Goal: Information Seeking & Learning: Learn about a topic

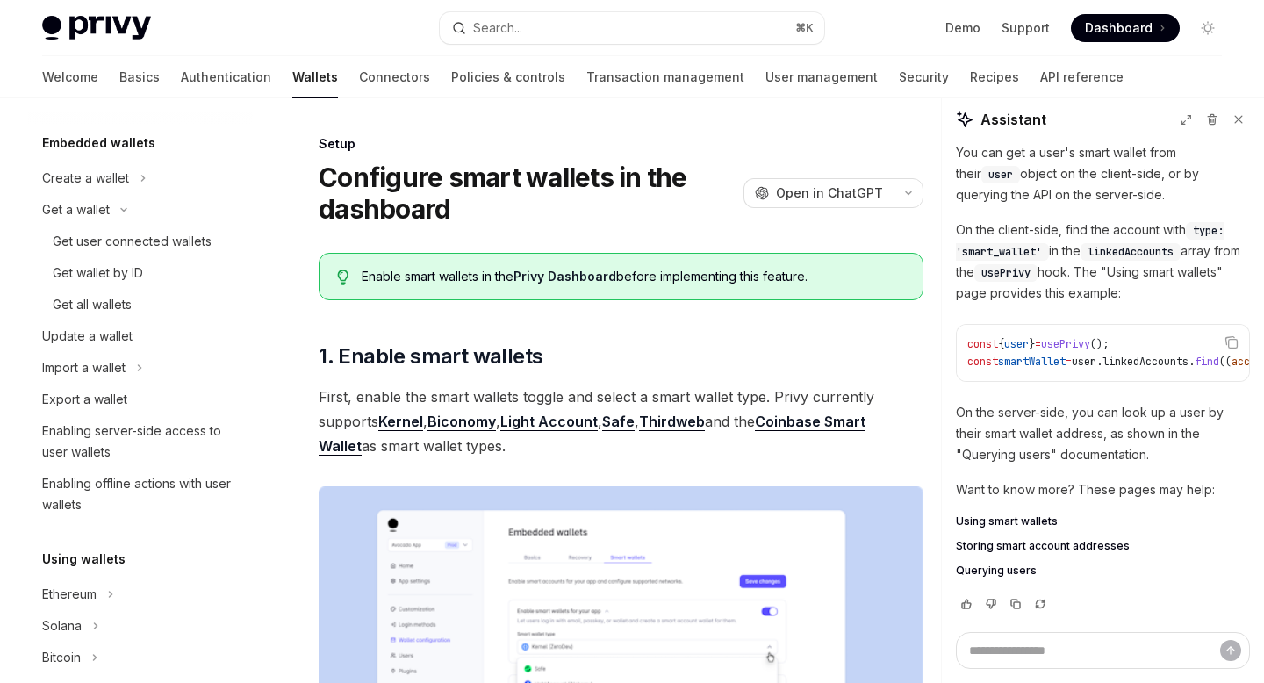
scroll to position [91, 0]
click at [140, 246] on div "Get user connected wallets" at bounding box center [132, 243] width 159 height 21
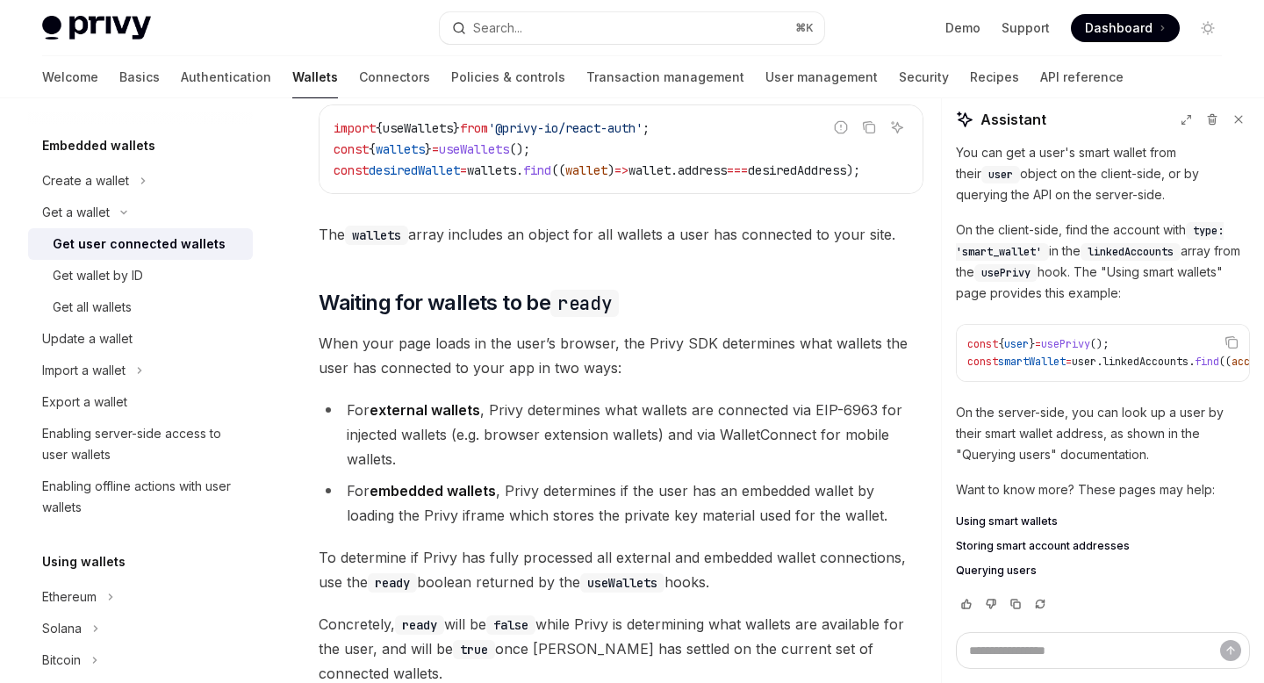
scroll to position [844, 0]
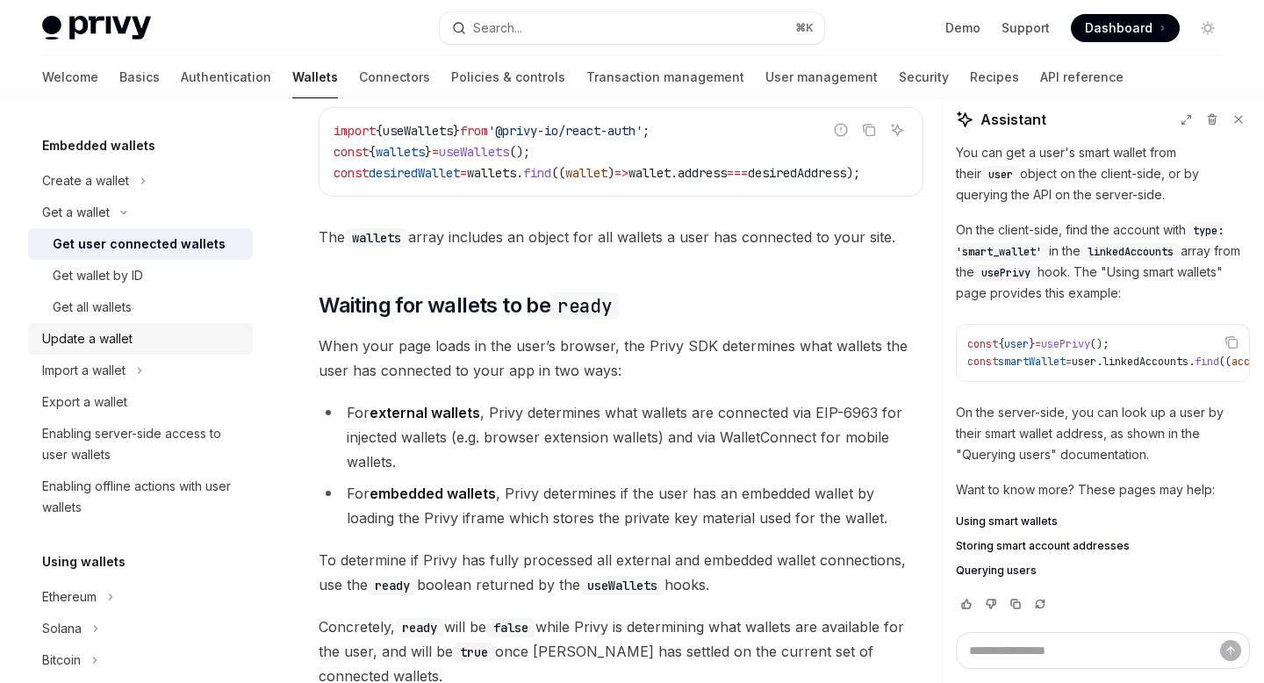
click at [153, 339] on div "Update a wallet" at bounding box center [142, 338] width 200 height 21
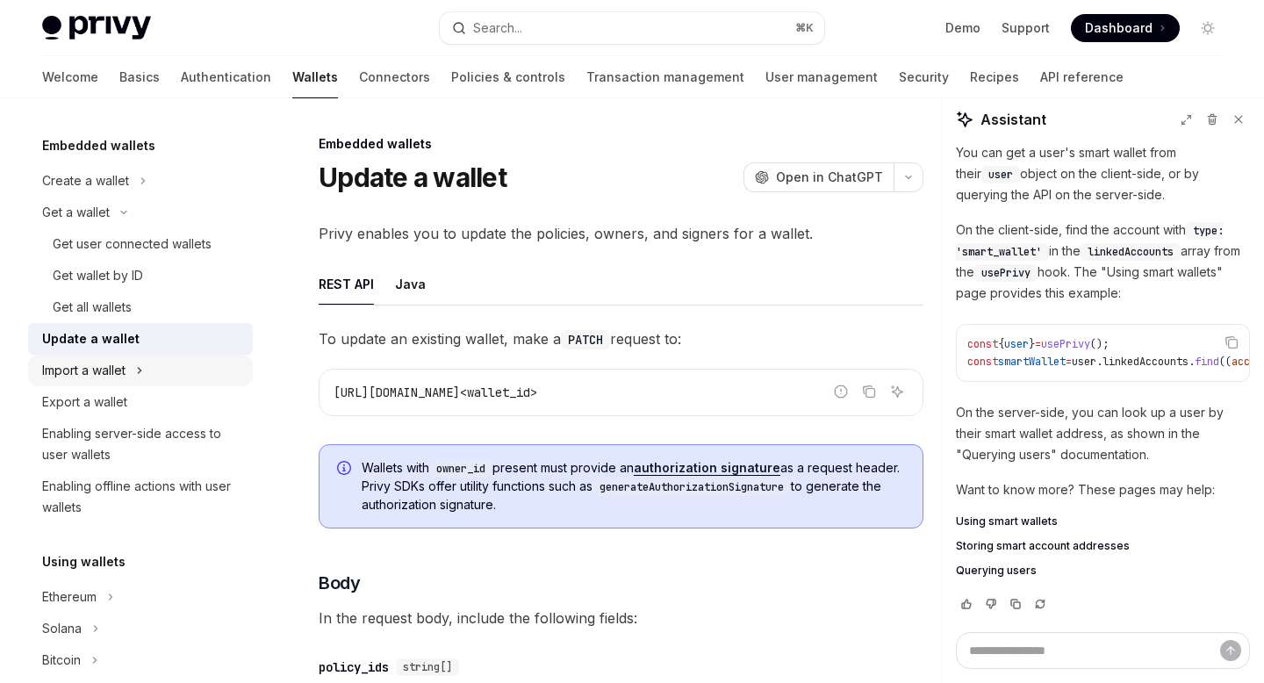
click at [143, 369] on icon "Toggle Import a wallet section" at bounding box center [139, 370] width 7 height 21
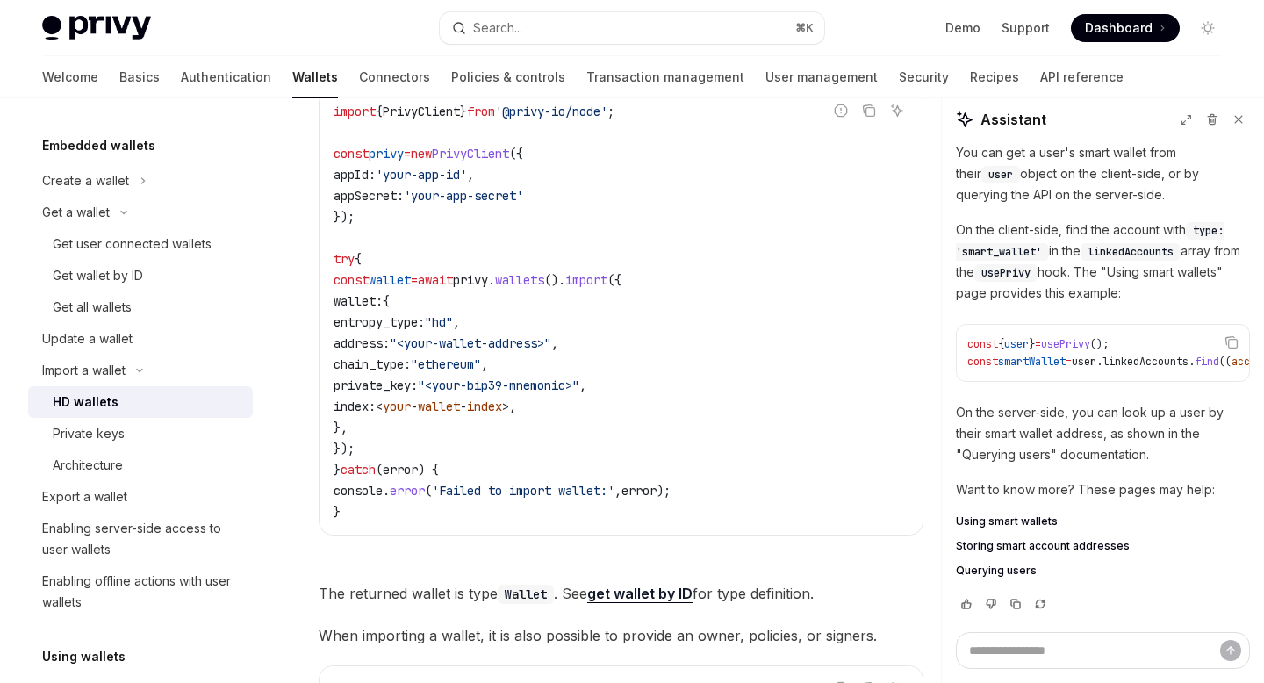
scroll to position [744, 0]
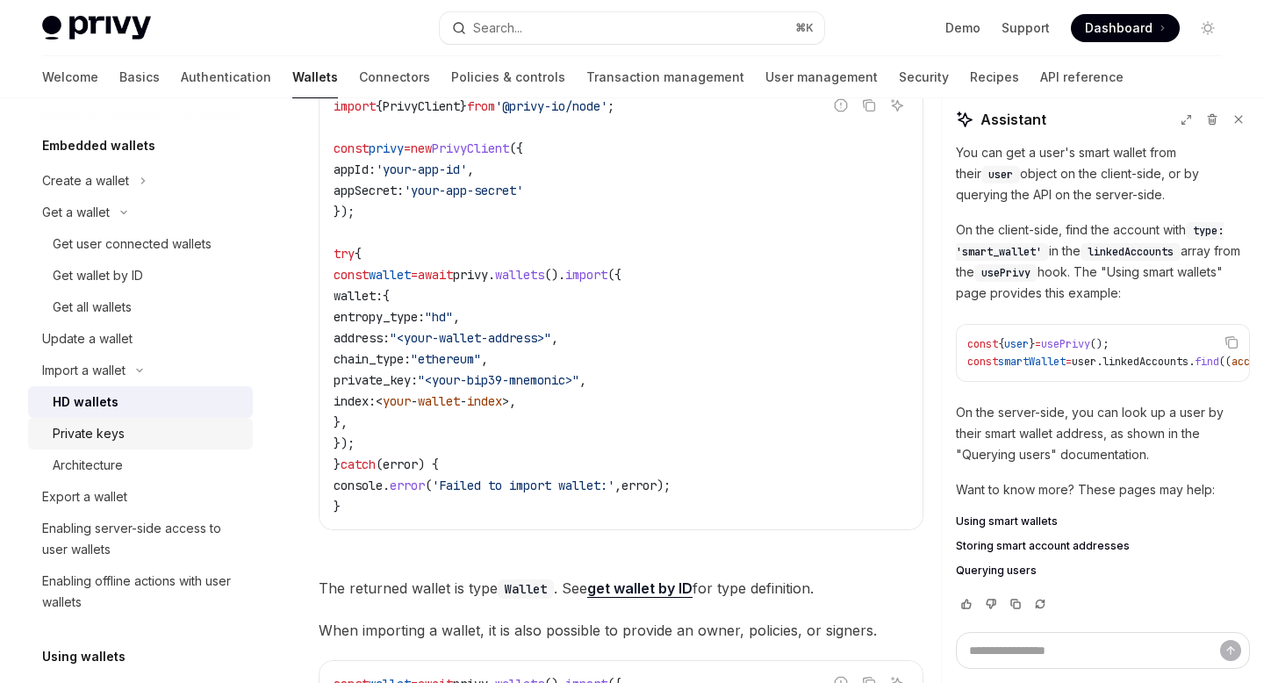
click at [138, 437] on div "Private keys" at bounding box center [148, 433] width 190 height 21
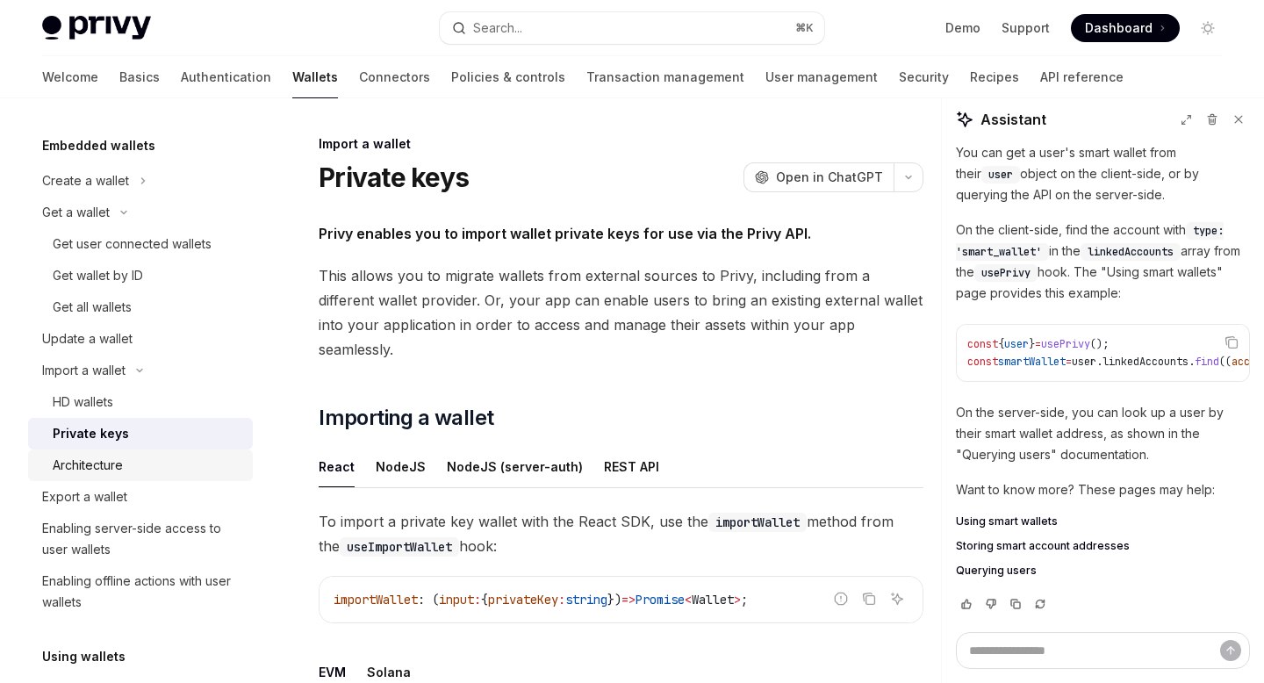
click at [139, 464] on div "Architecture" at bounding box center [148, 465] width 190 height 21
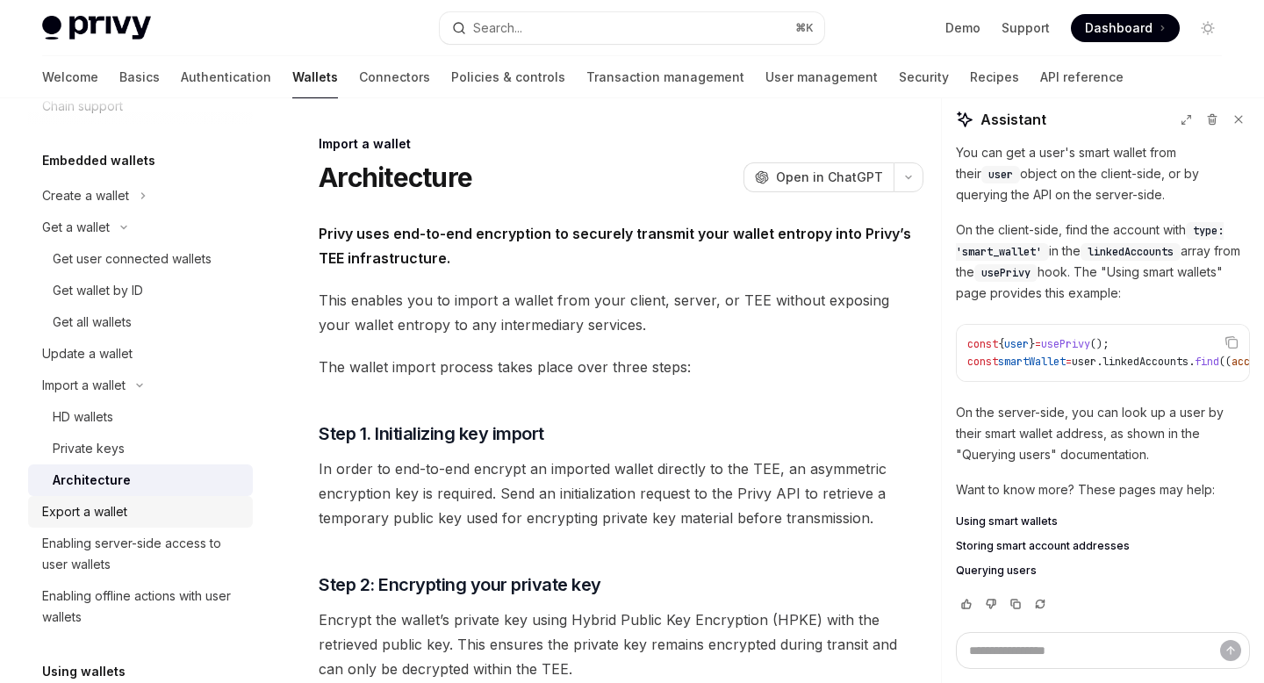
scroll to position [73, 0]
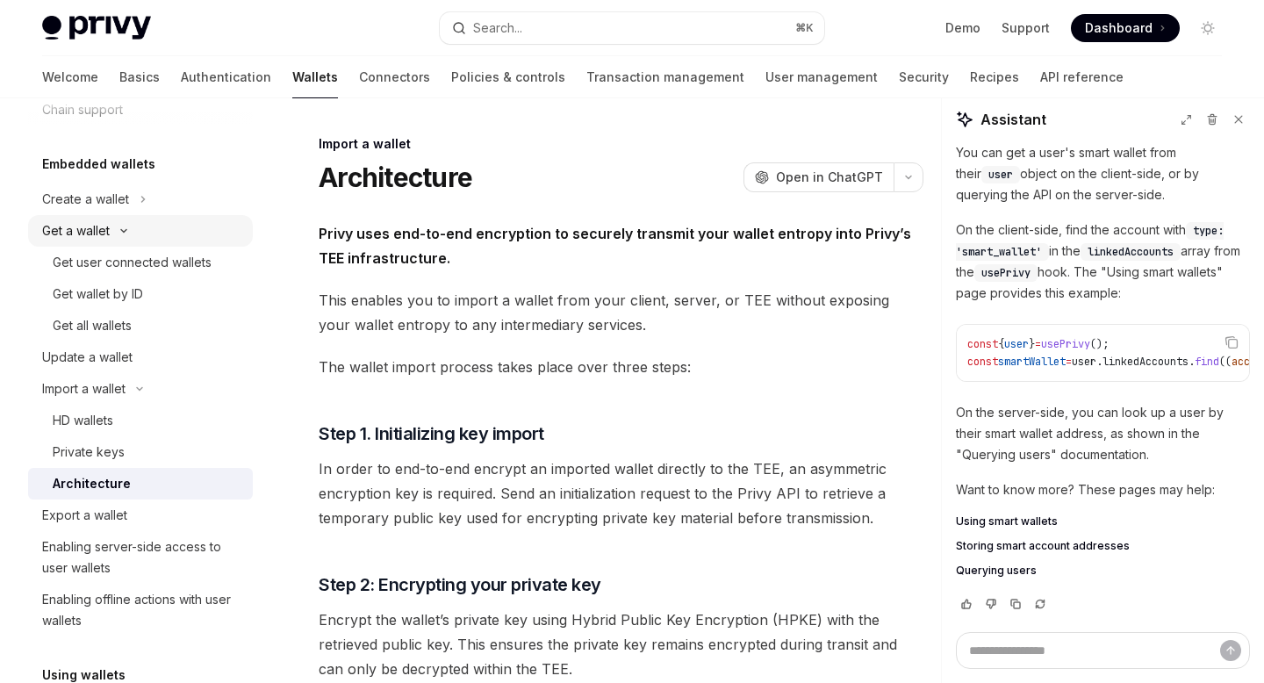
click at [126, 225] on button "Get a wallet" at bounding box center [140, 231] width 225 height 32
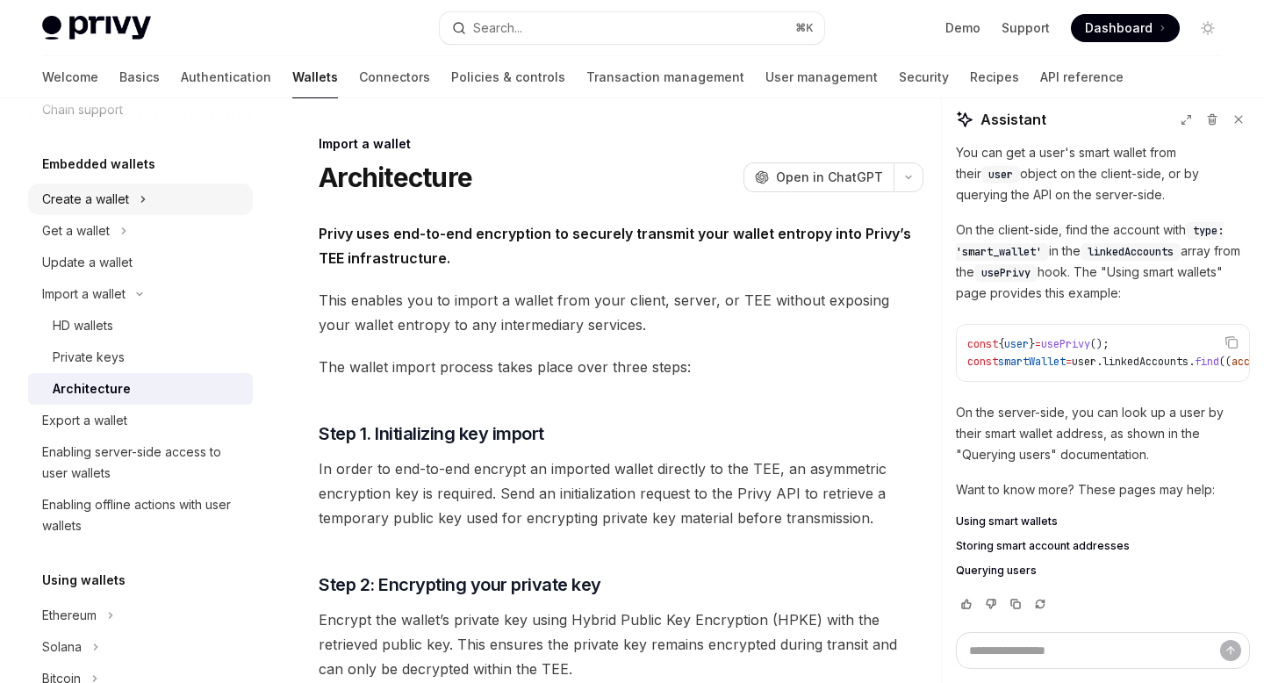
click at [138, 201] on button "Create a wallet" at bounding box center [140, 199] width 225 height 32
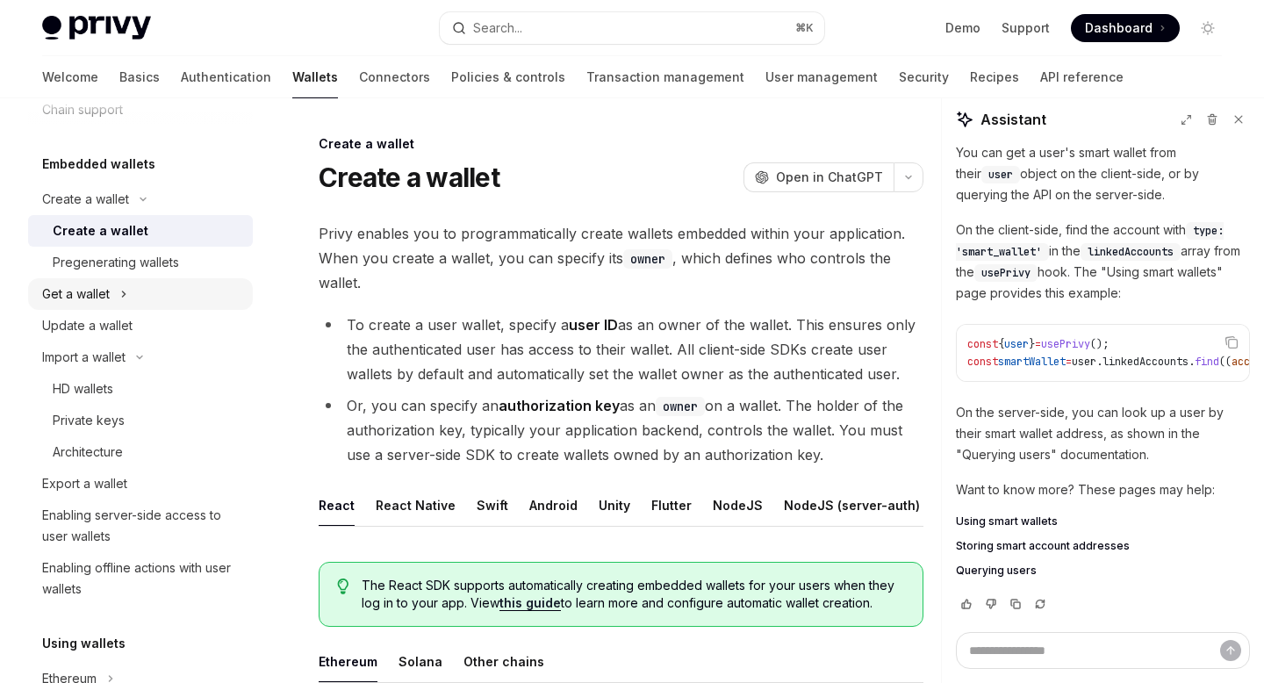
click at [111, 286] on button "Get a wallet" at bounding box center [140, 294] width 225 height 32
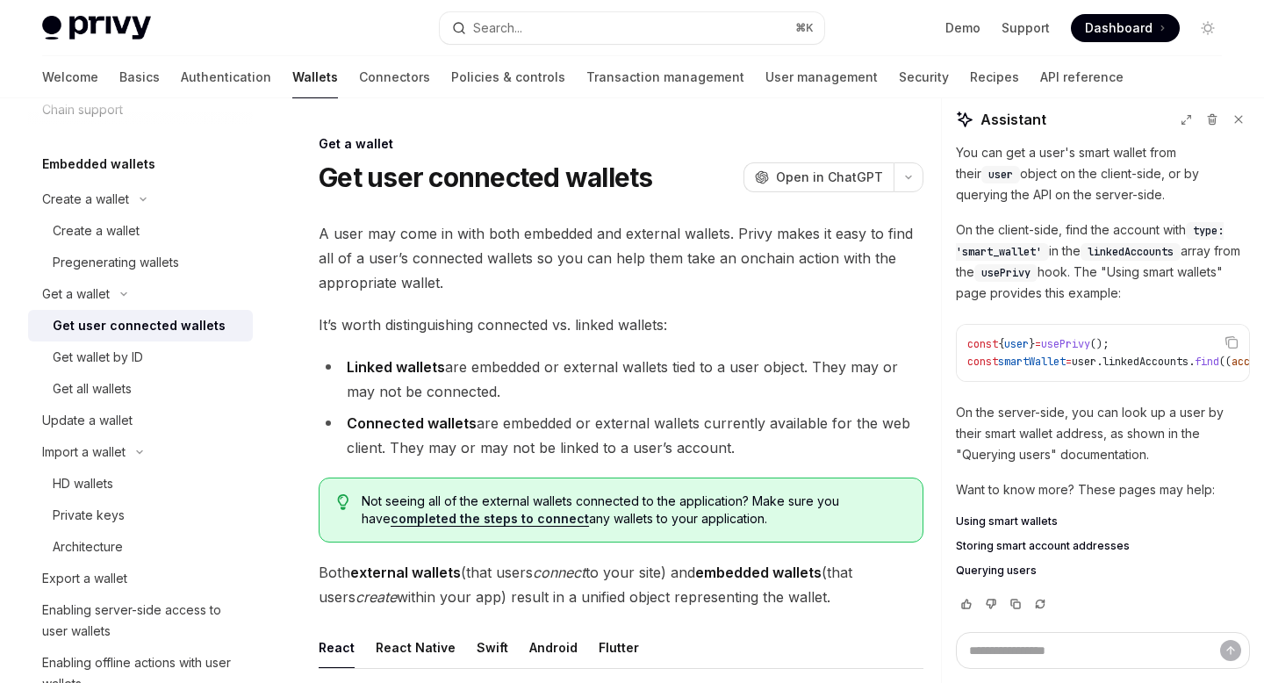
click at [147, 333] on div "Get user connected wallets" at bounding box center [139, 325] width 173 height 21
click at [121, 366] on div "Get wallet by ID" at bounding box center [98, 357] width 90 height 21
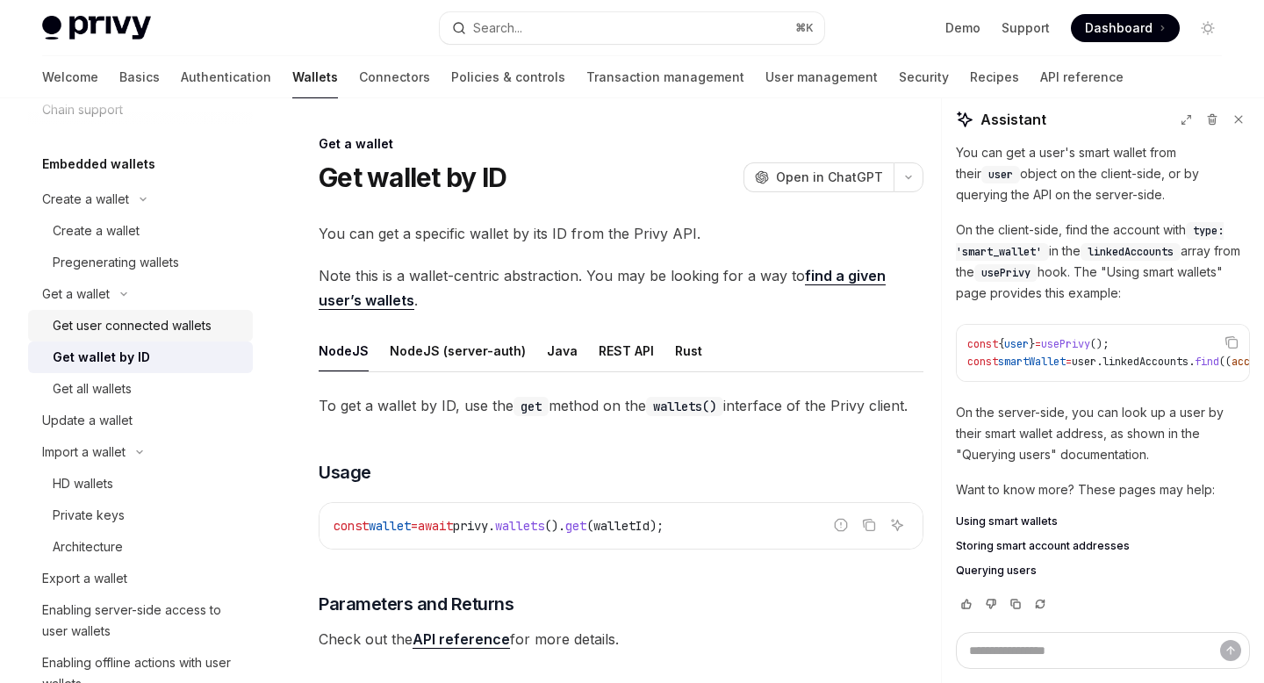
click at [183, 326] on div "Get user connected wallets" at bounding box center [132, 325] width 159 height 21
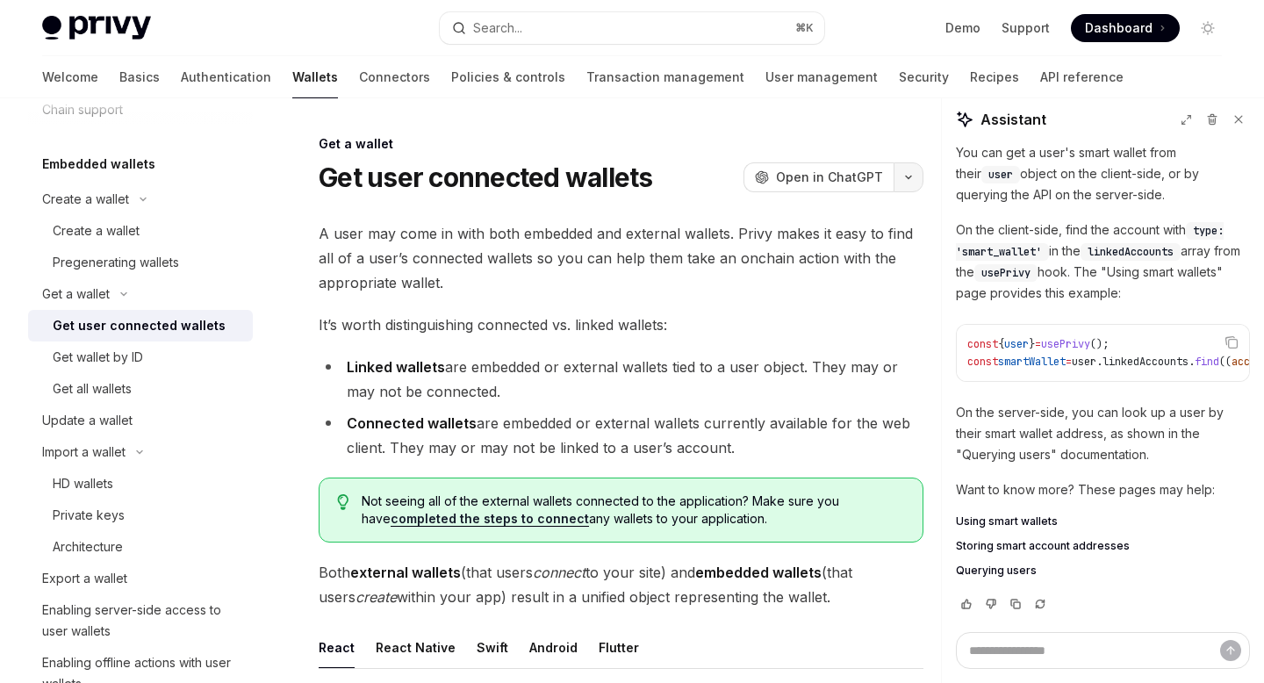
click at [905, 183] on button "button" at bounding box center [909, 177] width 30 height 30
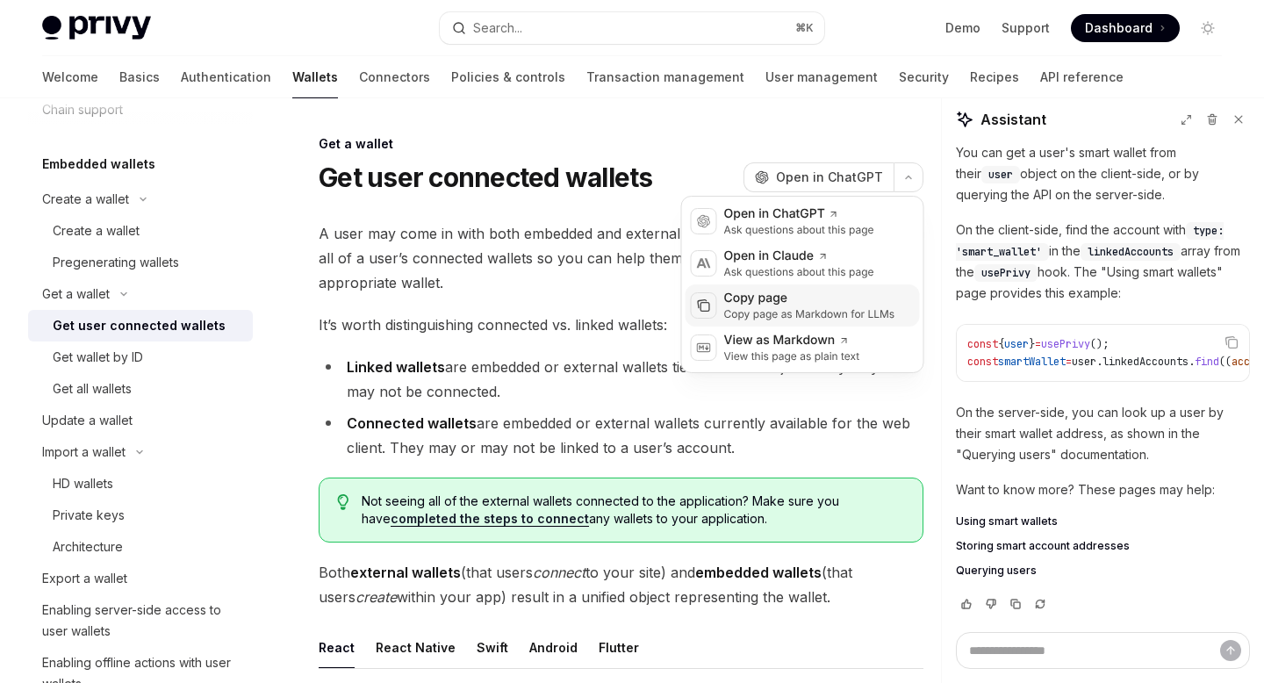
click at [794, 314] on div "Copy page as Markdown for LLMs" at bounding box center [809, 314] width 171 height 14
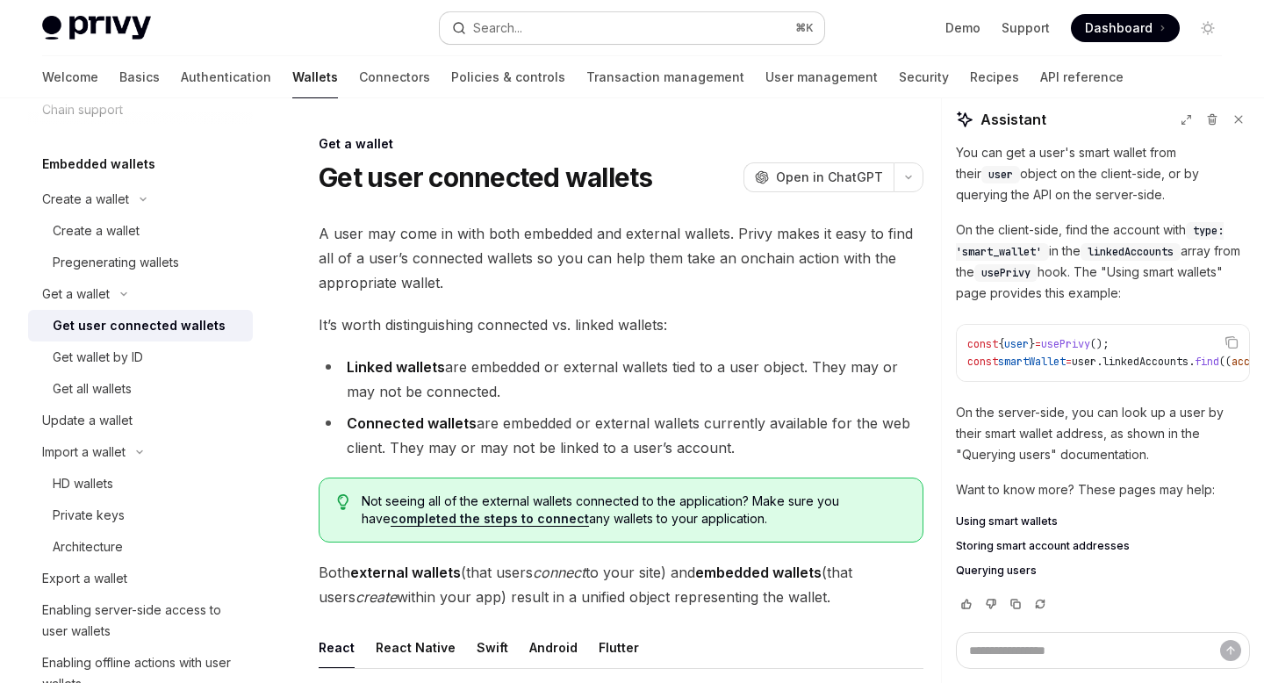
click at [539, 39] on button "Search... ⌘ K" at bounding box center [632, 28] width 384 height 32
type textarea "*"
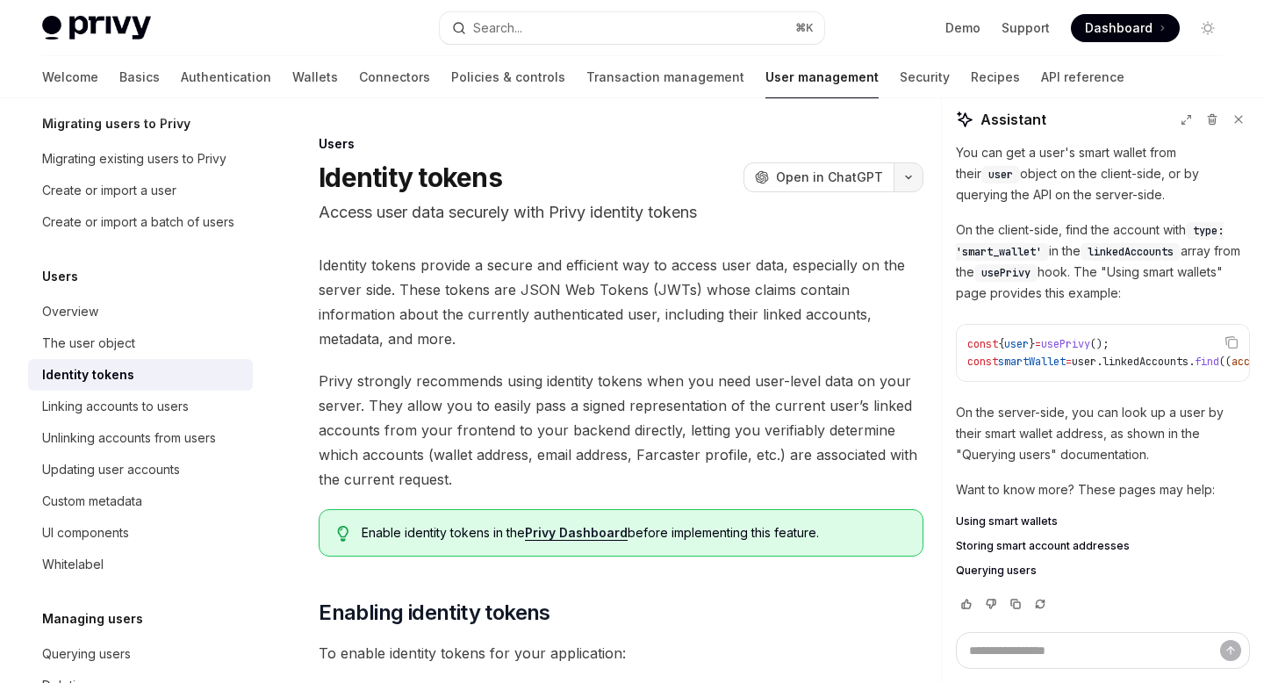
click at [905, 177] on icon "button" at bounding box center [908, 177] width 21 height 7
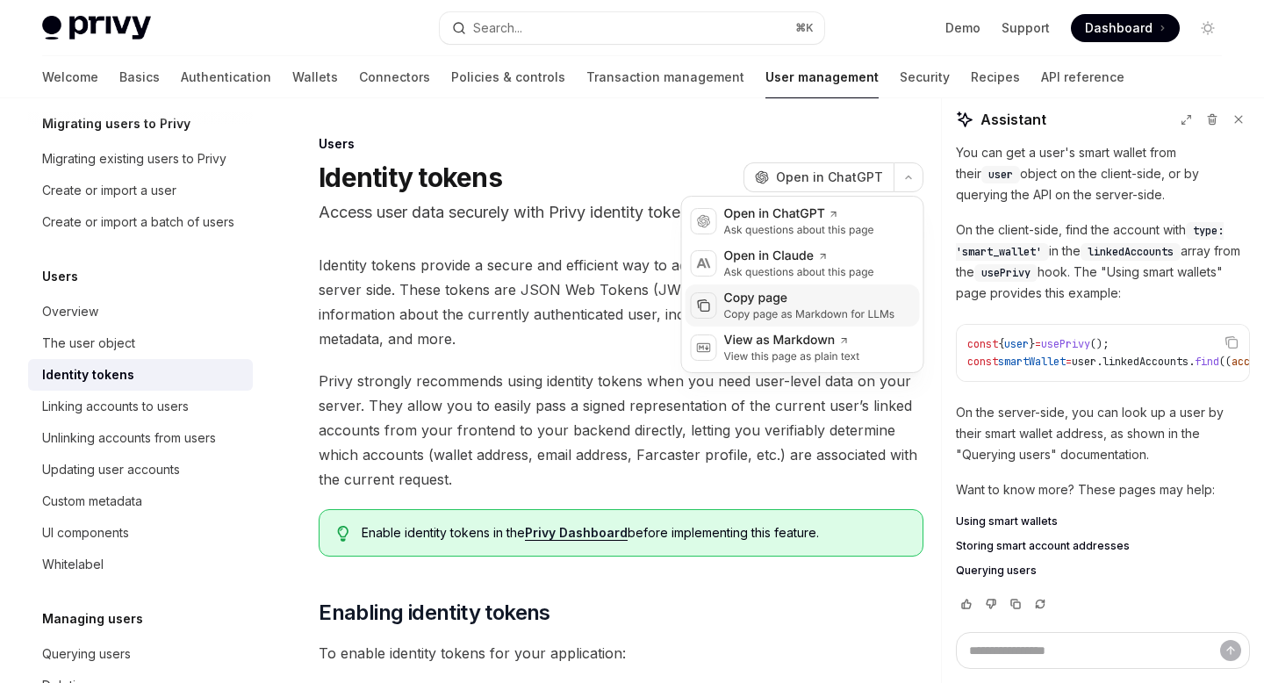
click at [793, 305] on div "Copy page" at bounding box center [809, 299] width 171 height 18
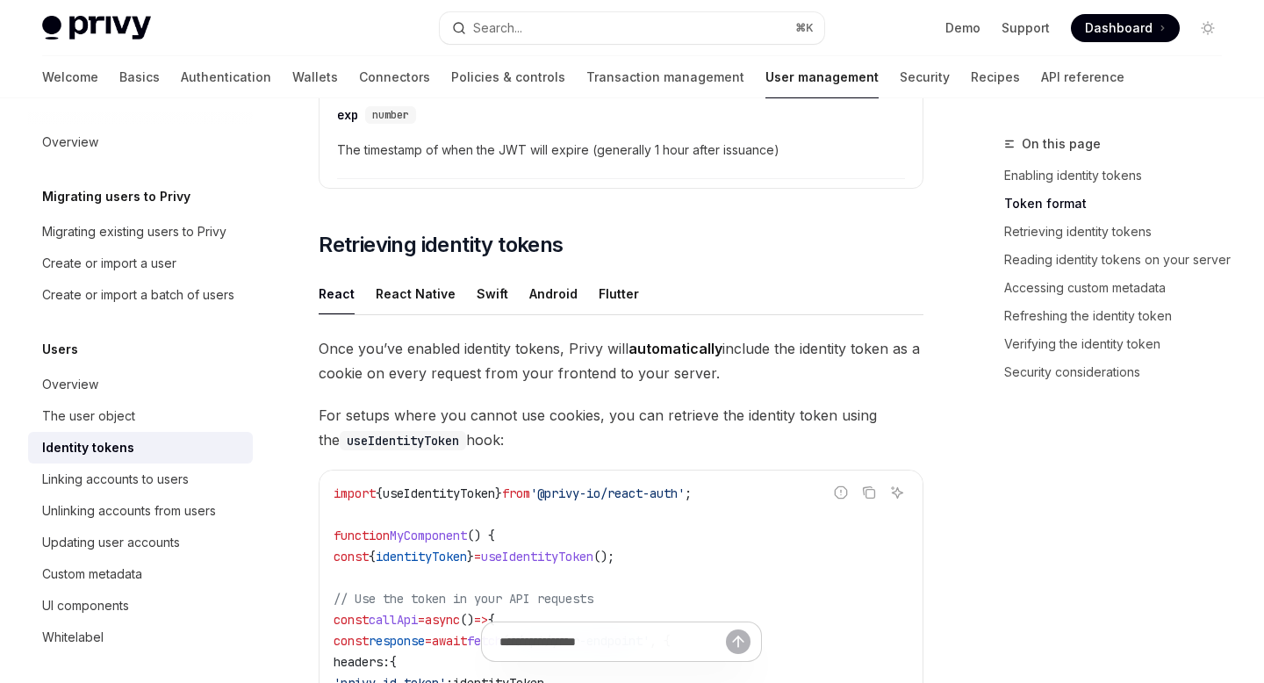
scroll to position [1458, 0]
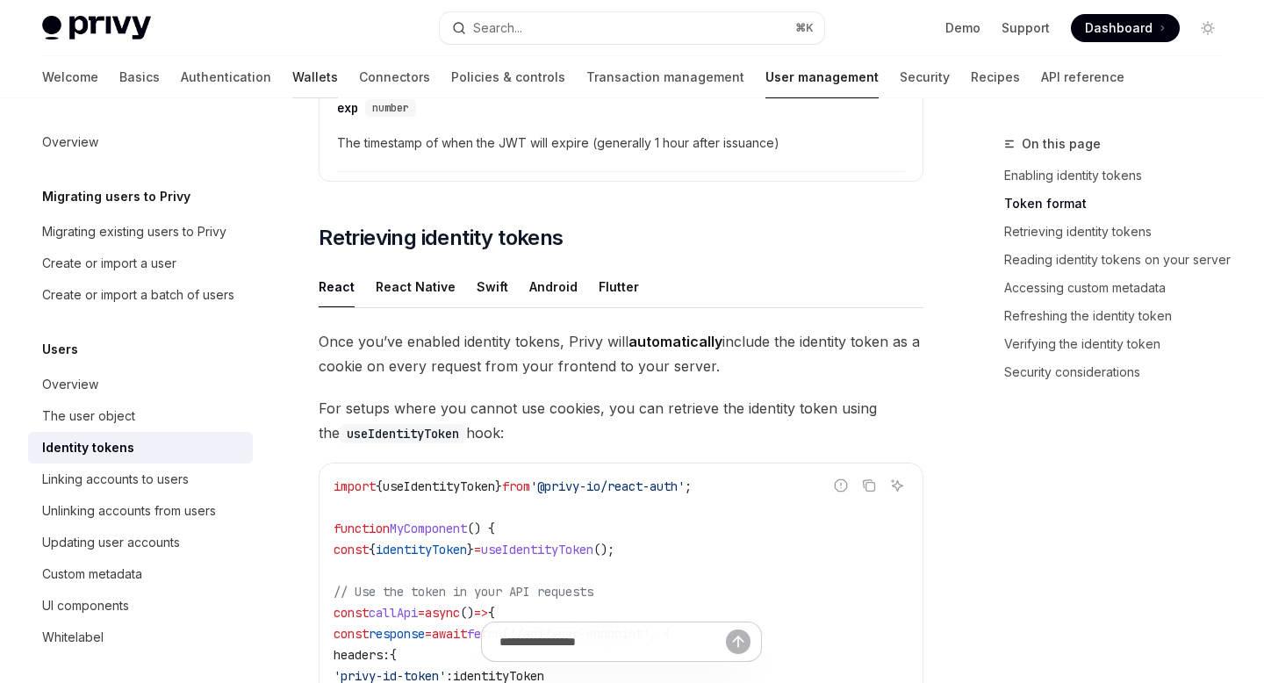
click at [292, 80] on link "Wallets" at bounding box center [315, 77] width 46 height 42
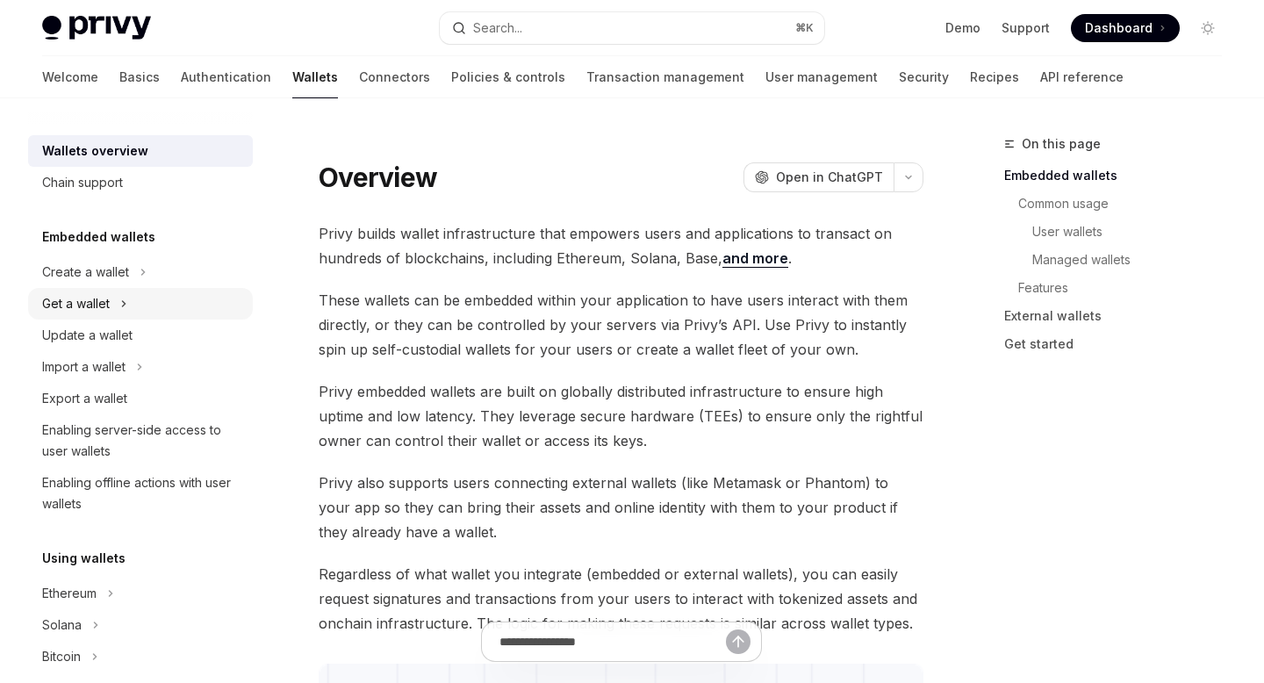
click at [169, 309] on button "Get a wallet" at bounding box center [140, 304] width 225 height 32
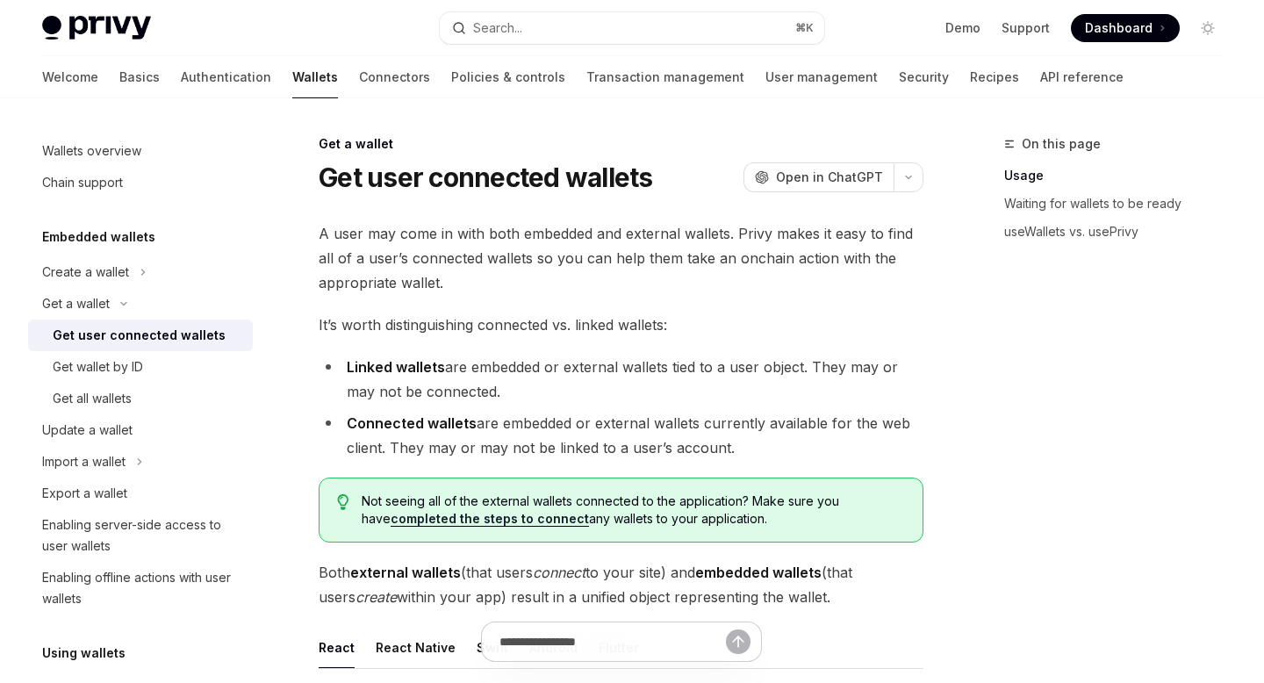
click at [183, 329] on div "Get user connected wallets" at bounding box center [139, 335] width 173 height 21
click at [1040, 75] on link "API reference" at bounding box center [1081, 77] width 83 height 42
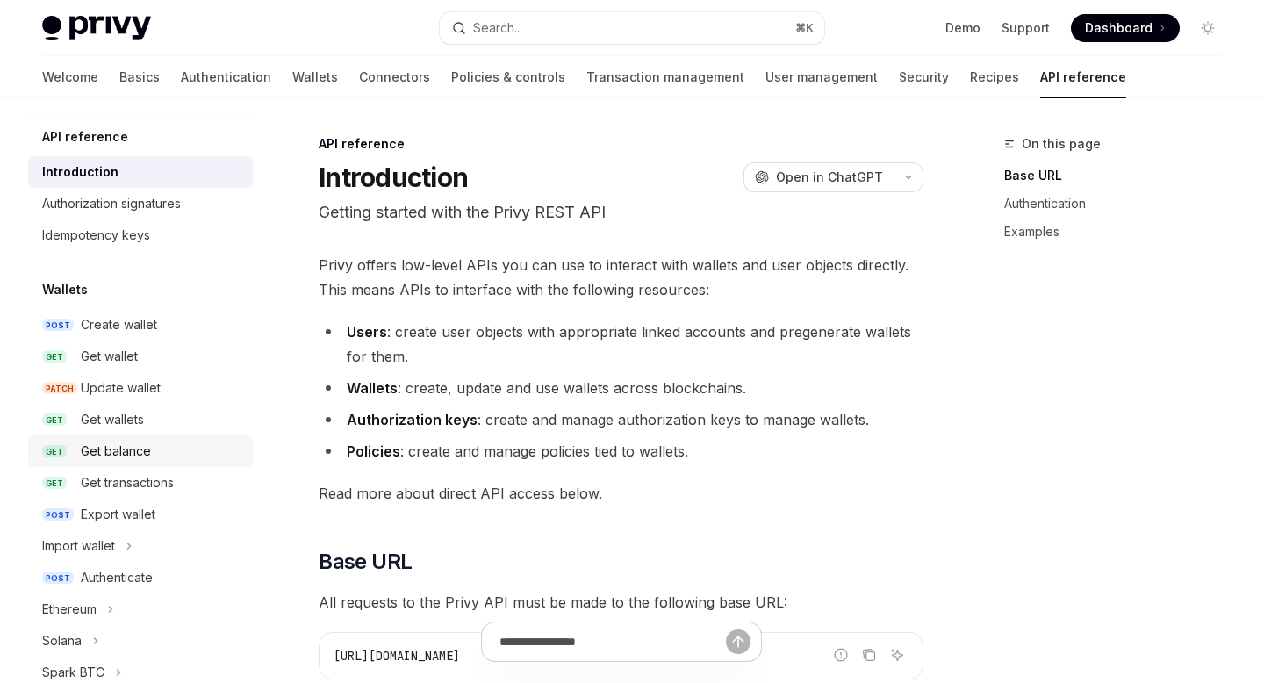
click at [122, 449] on div "Get balance" at bounding box center [116, 451] width 70 height 21
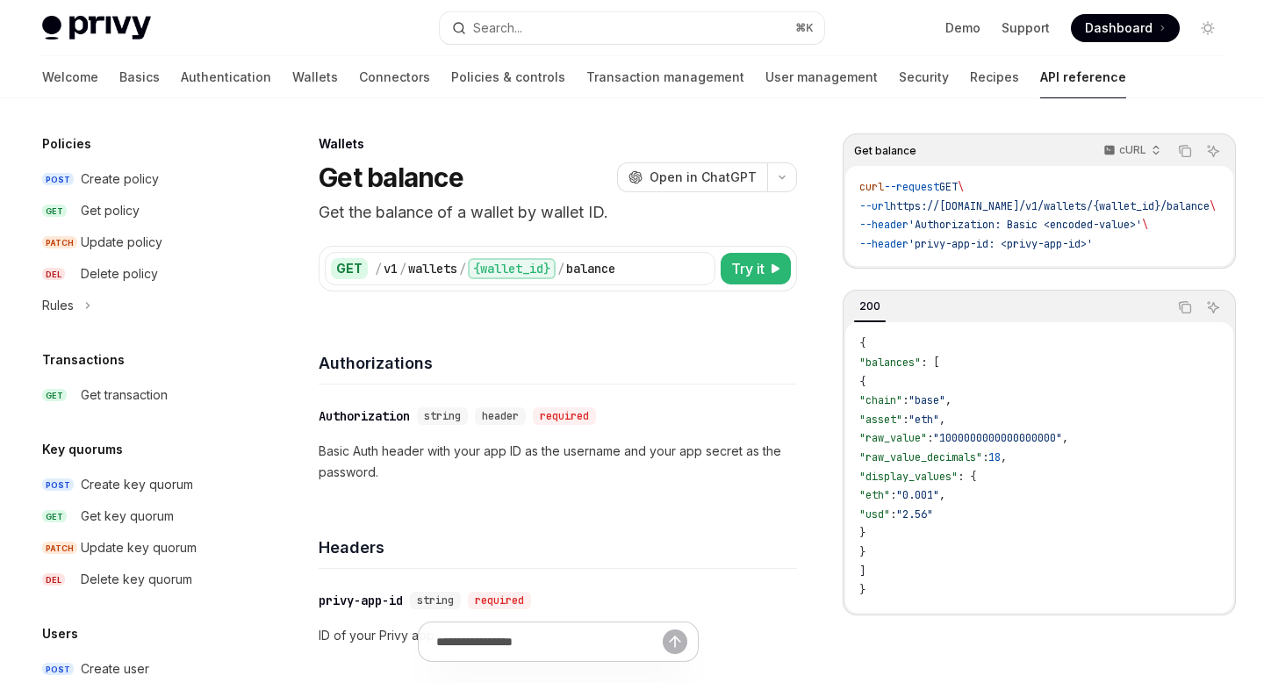
scroll to position [1162, 0]
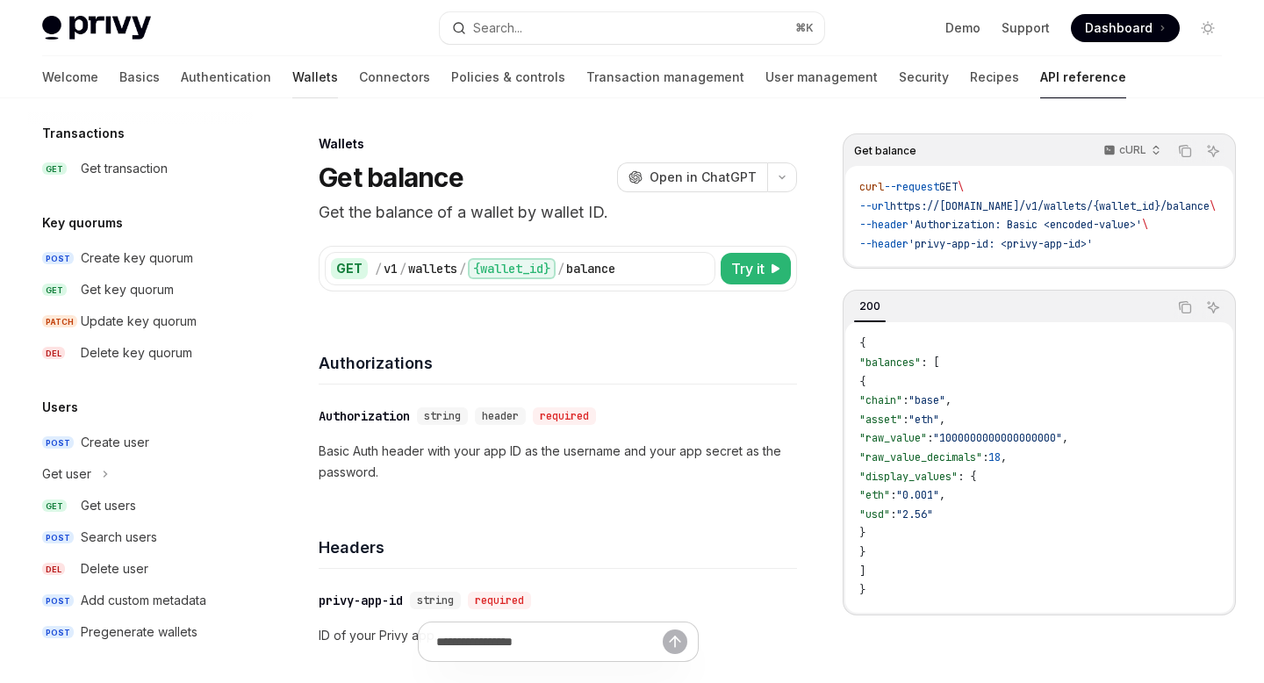
click at [292, 69] on link "Wallets" at bounding box center [315, 77] width 46 height 42
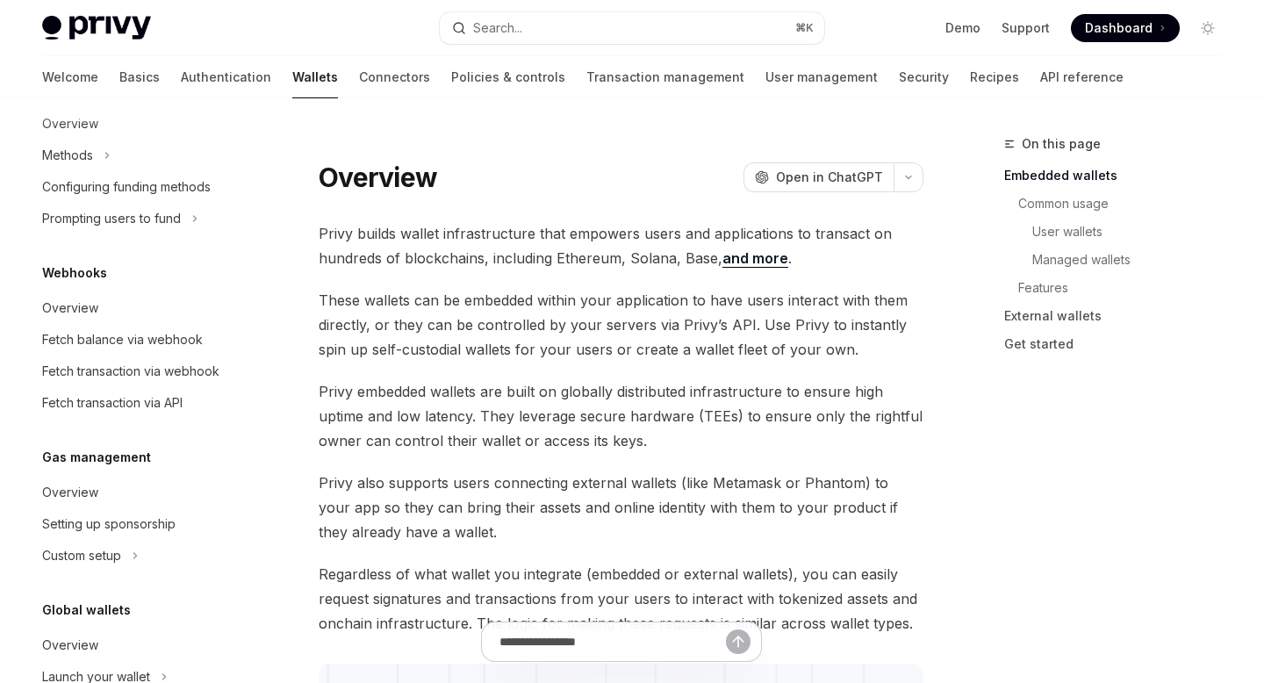
scroll to position [825, 0]
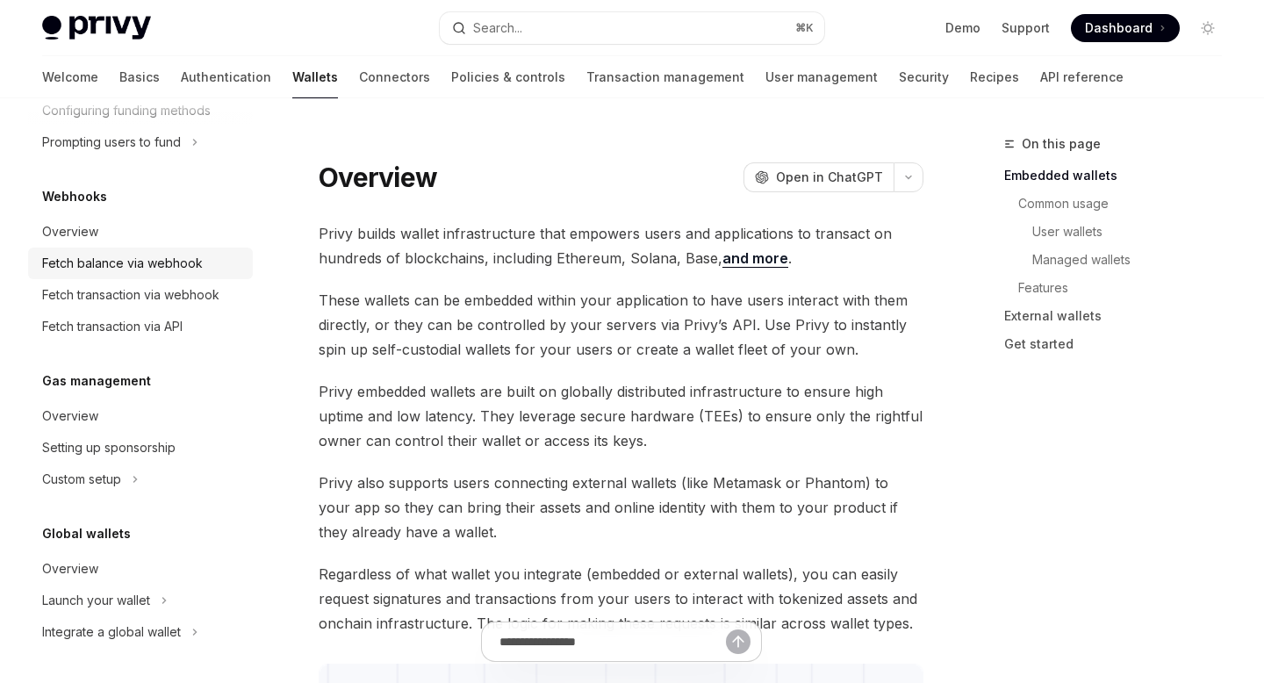
click at [147, 262] on div "Fetch balance via webhook" at bounding box center [122, 263] width 161 height 21
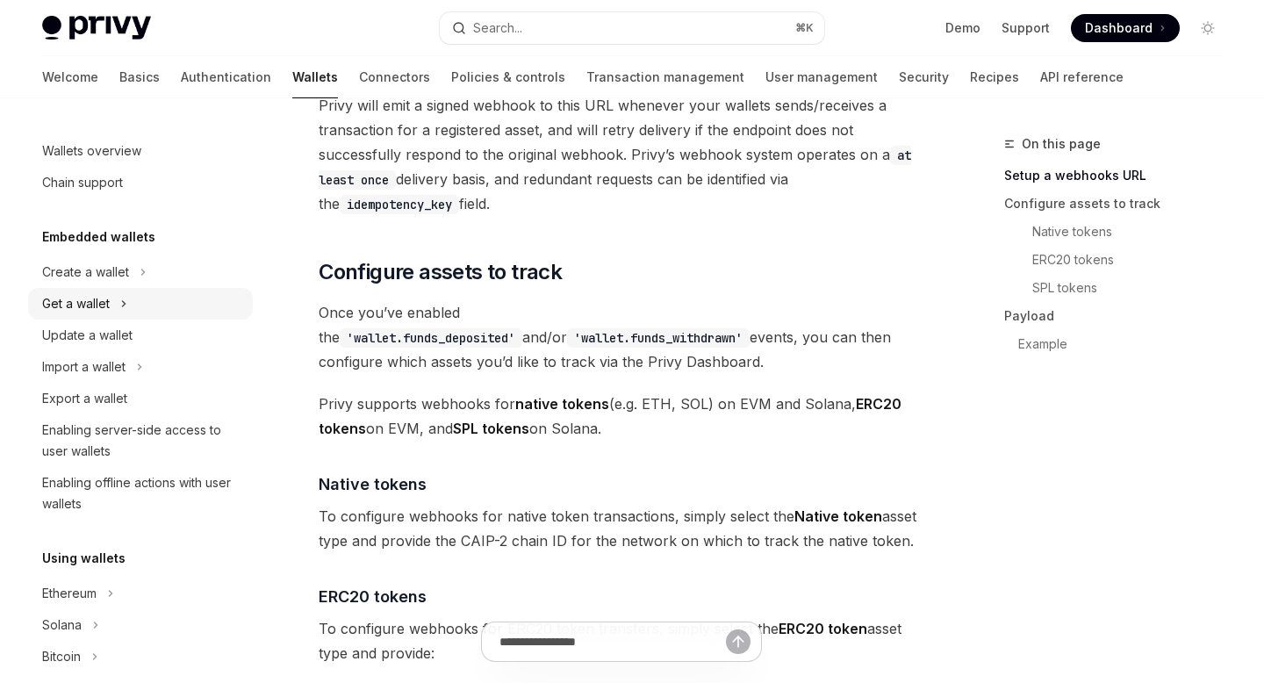
click at [124, 305] on icon "Toggle Get a wallet section" at bounding box center [123, 303] width 7 height 21
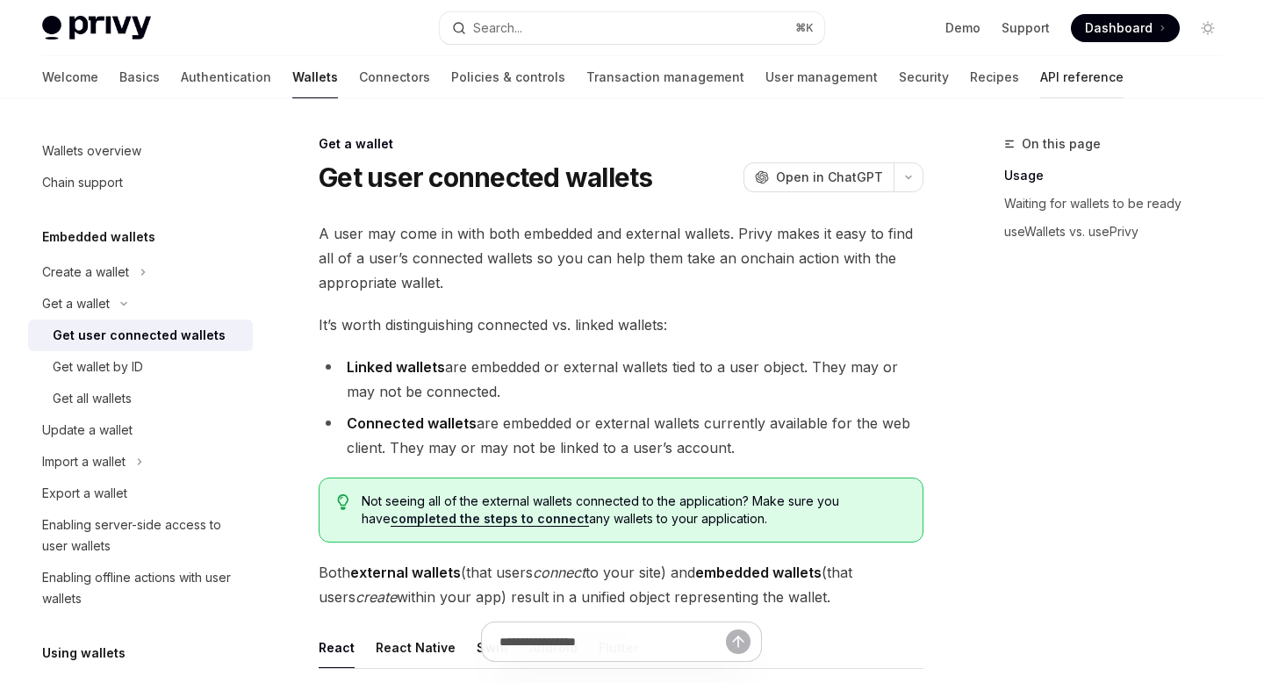
click at [1040, 76] on link "API reference" at bounding box center [1081, 77] width 83 height 42
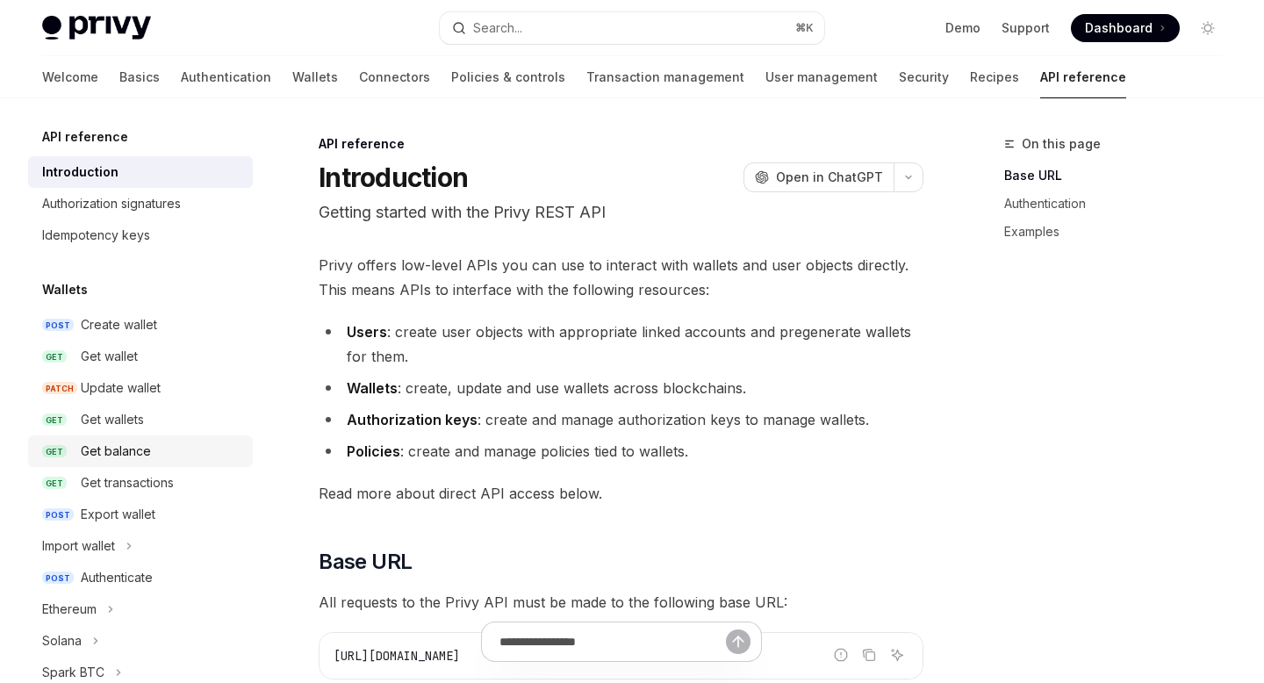
click at [104, 464] on link "GET Get balance" at bounding box center [140, 451] width 225 height 32
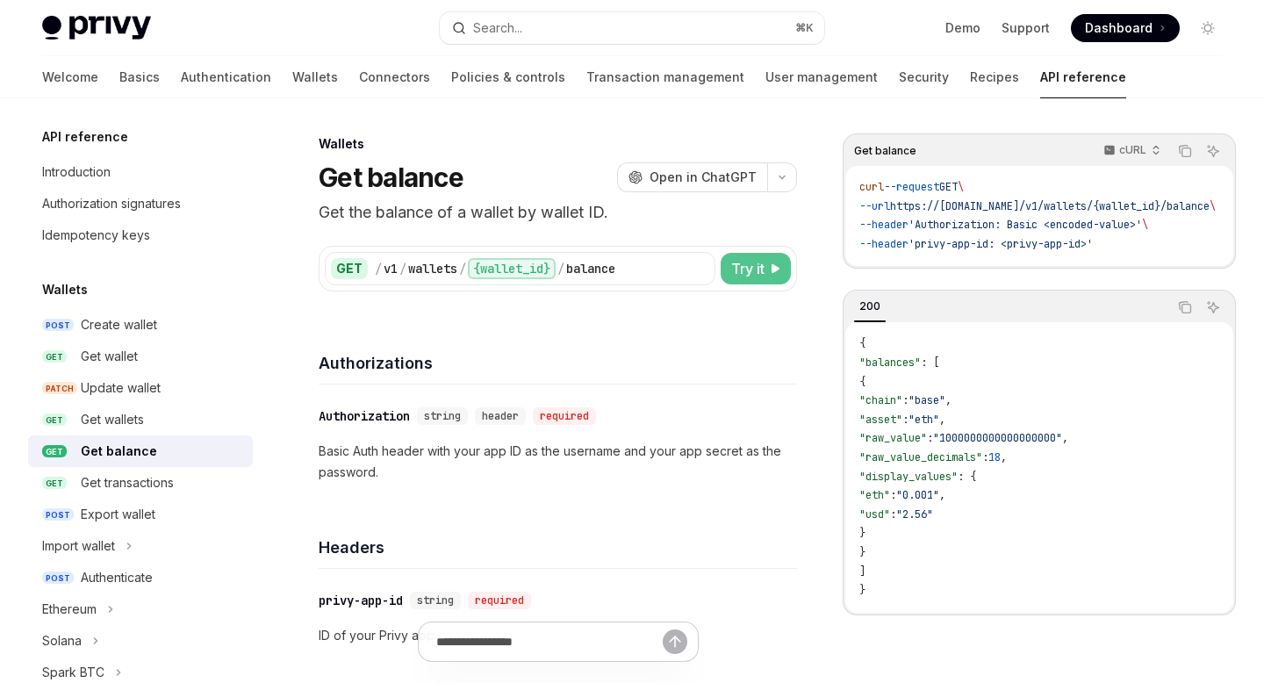
click at [772, 270] on icon at bounding box center [775, 268] width 11 height 11
type textarea "*"
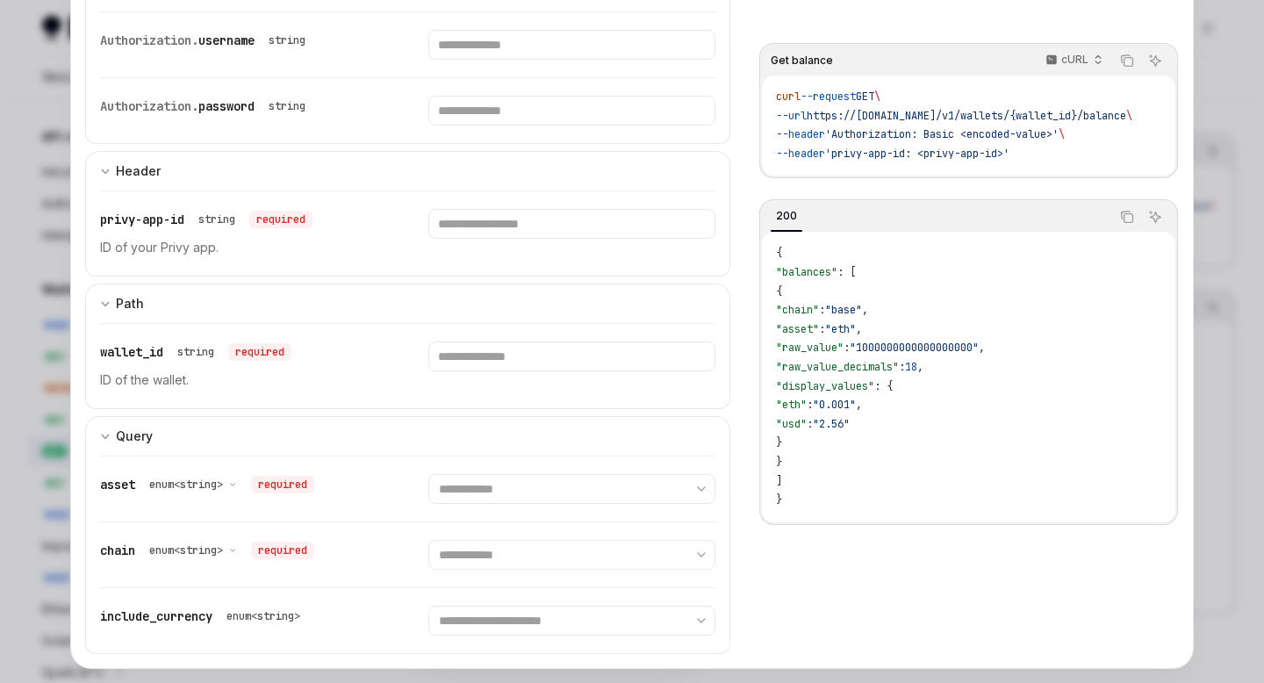
scroll to position [231, 0]
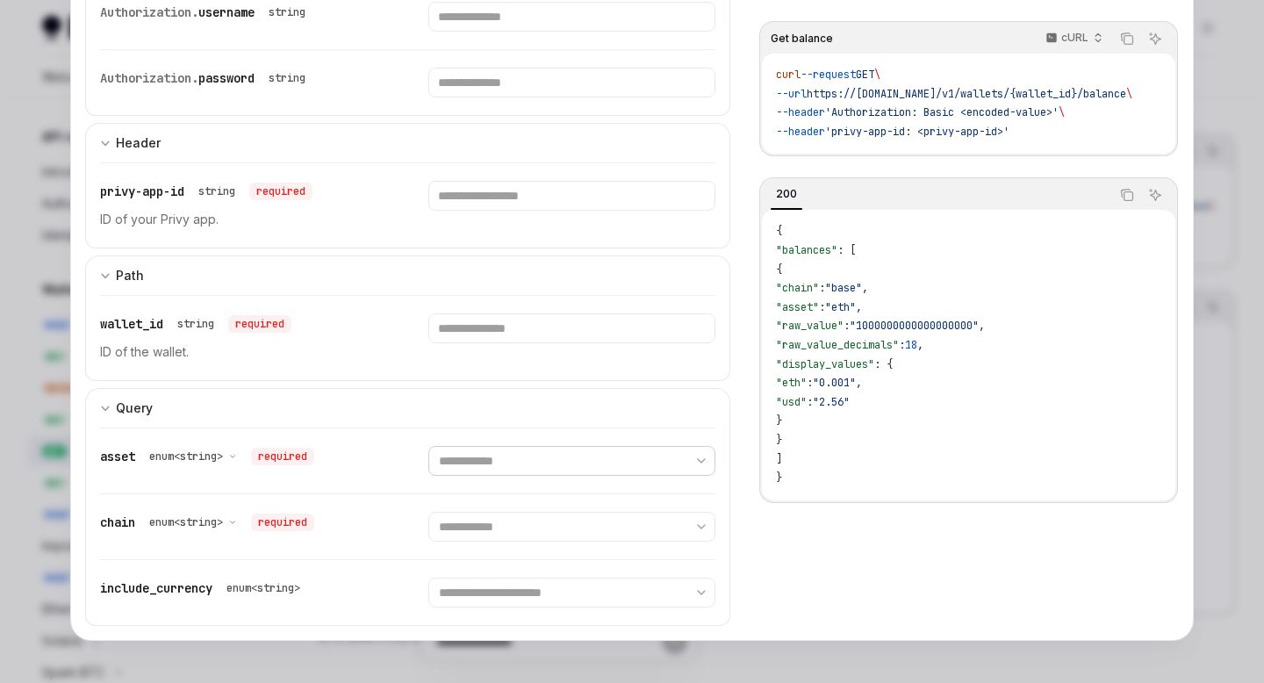
click at [489, 468] on select "**********" at bounding box center [571, 461] width 286 height 30
click at [499, 586] on select "**********" at bounding box center [571, 593] width 286 height 30
click at [506, 529] on select "**********" at bounding box center [571, 527] width 286 height 30
click at [515, 464] on select "**********" at bounding box center [571, 461] width 286 height 30
click at [483, 544] on div "**********" at bounding box center [407, 526] width 615 height 65
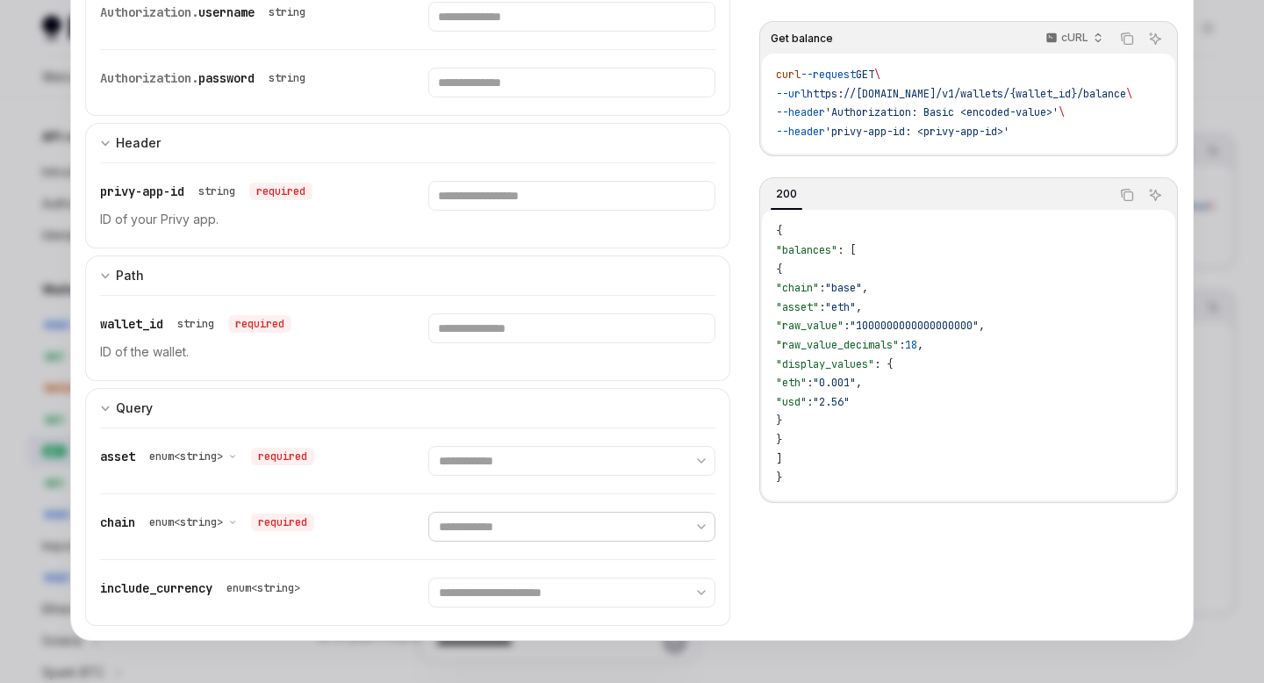
click at [487, 531] on select "**********" at bounding box center [571, 527] width 286 height 30
select select "****"
click at [428, 512] on select "**********" at bounding box center [571, 527] width 286 height 30
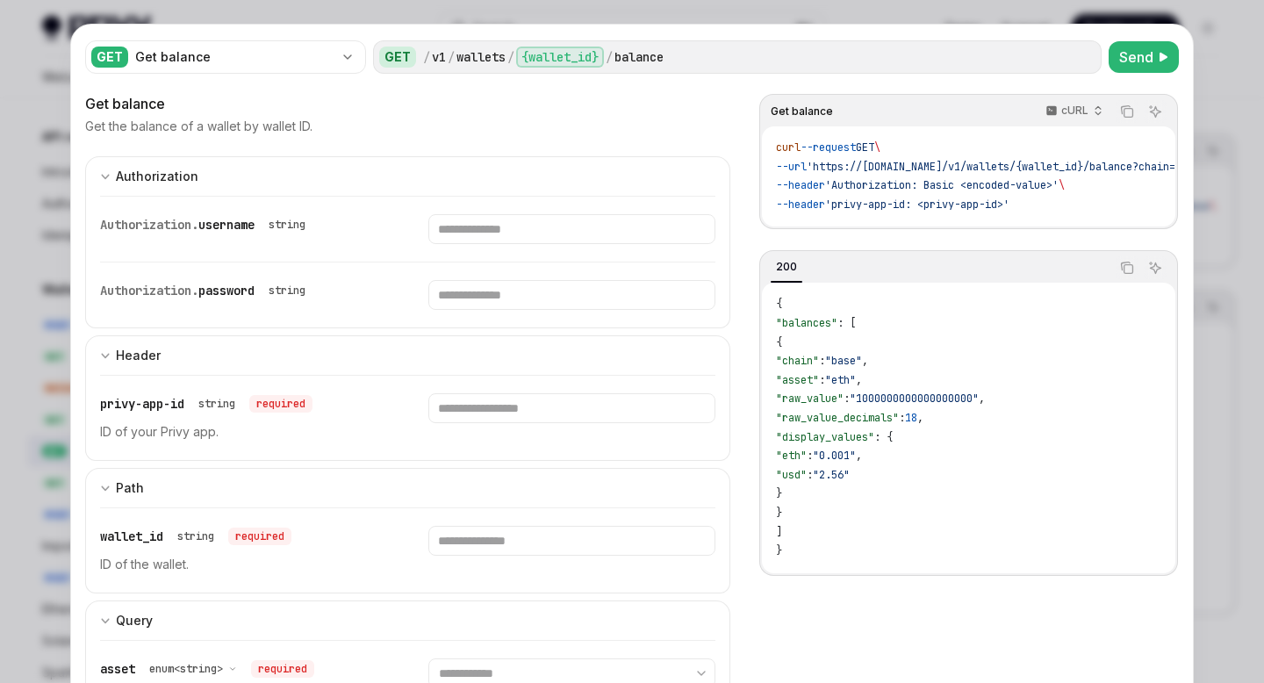
scroll to position [0, 0]
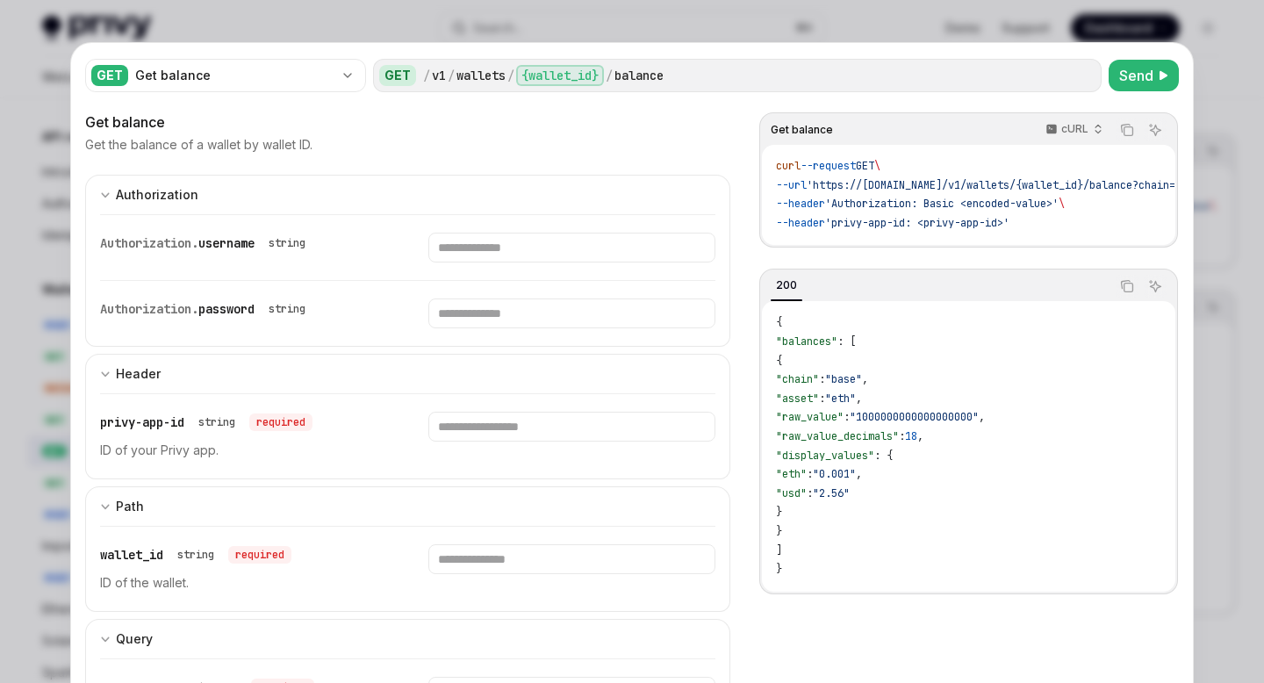
click at [1192, 159] on div "**********" at bounding box center [632, 457] width 1122 height 828
click at [750, 32] on div at bounding box center [632, 341] width 1264 height 683
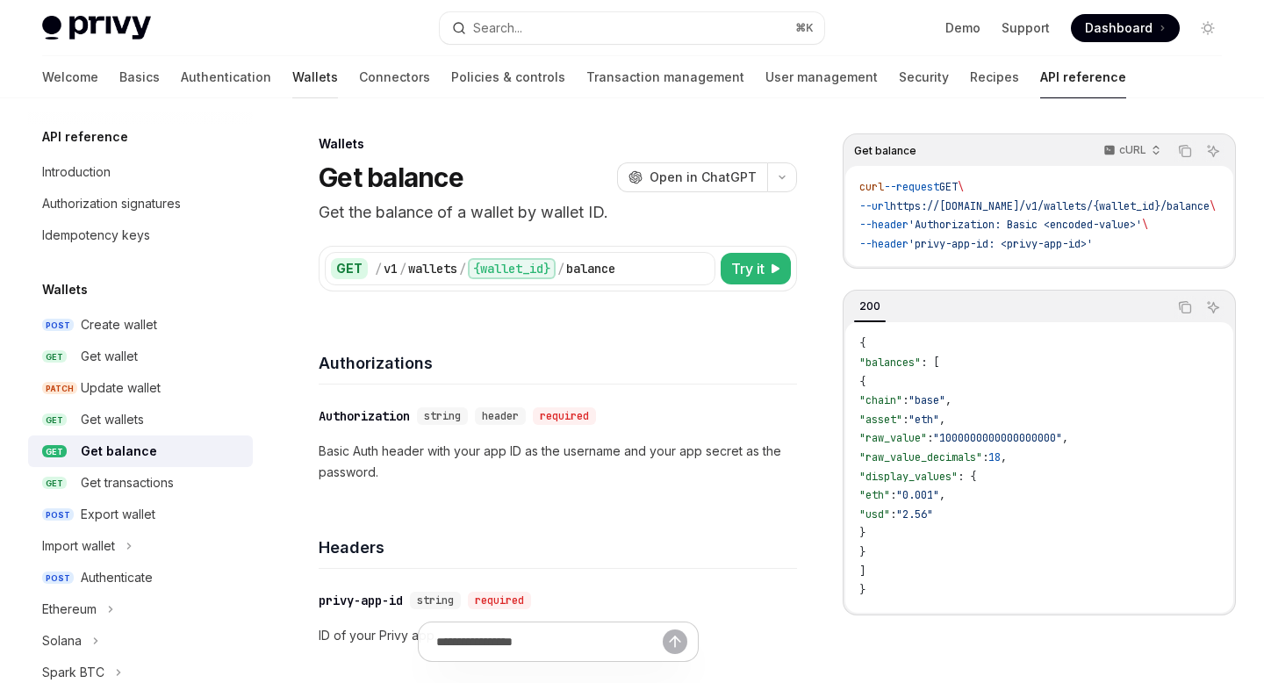
click at [292, 76] on link "Wallets" at bounding box center [315, 77] width 46 height 42
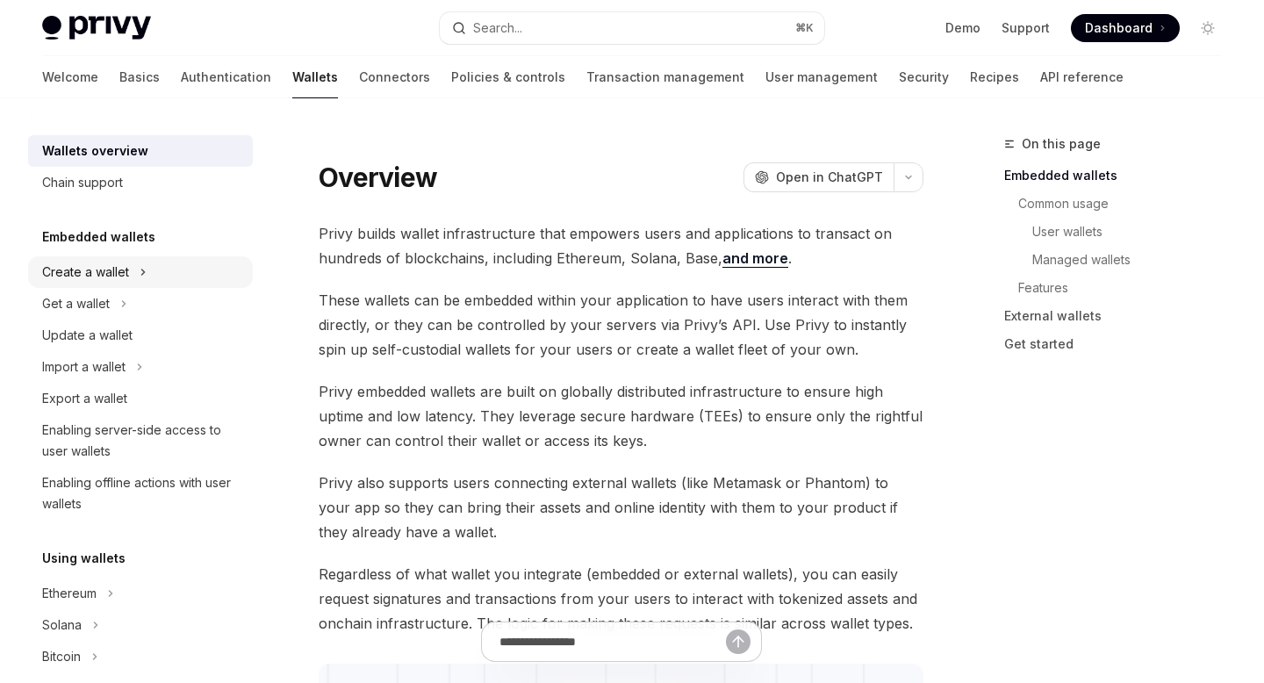
click at [190, 272] on button "Create a wallet" at bounding box center [140, 272] width 225 height 32
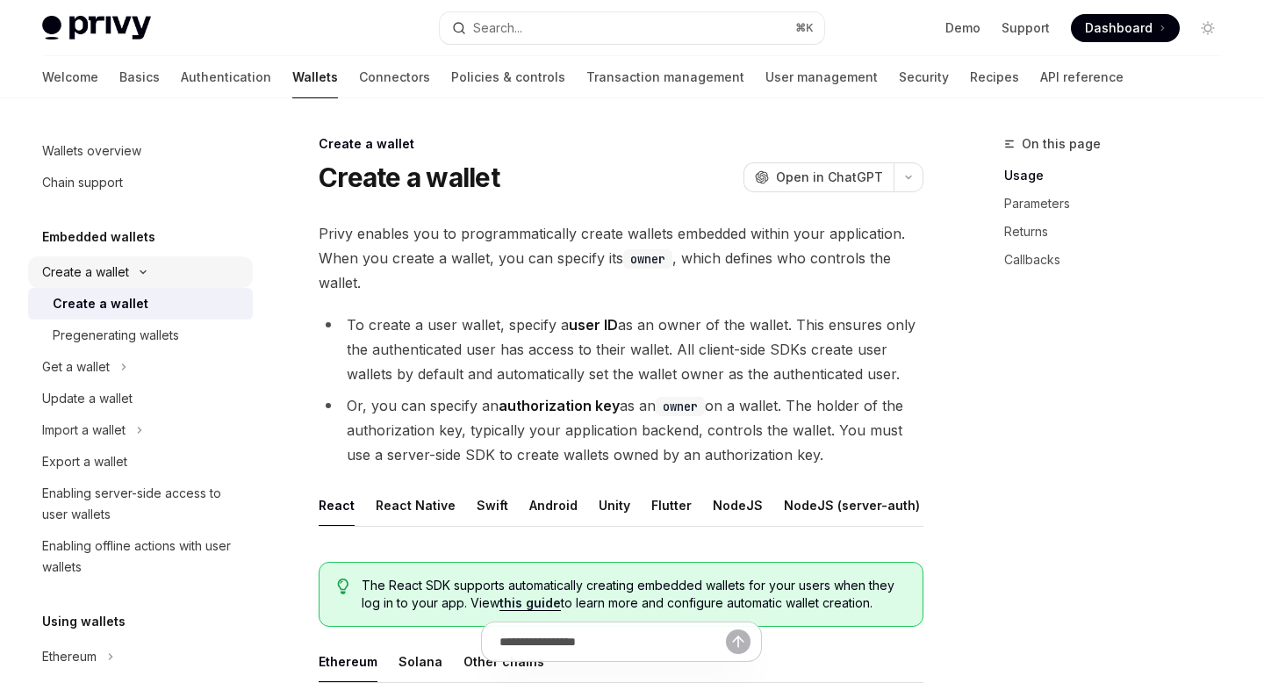
click at [190, 272] on button "Create a wallet" at bounding box center [140, 272] width 225 height 32
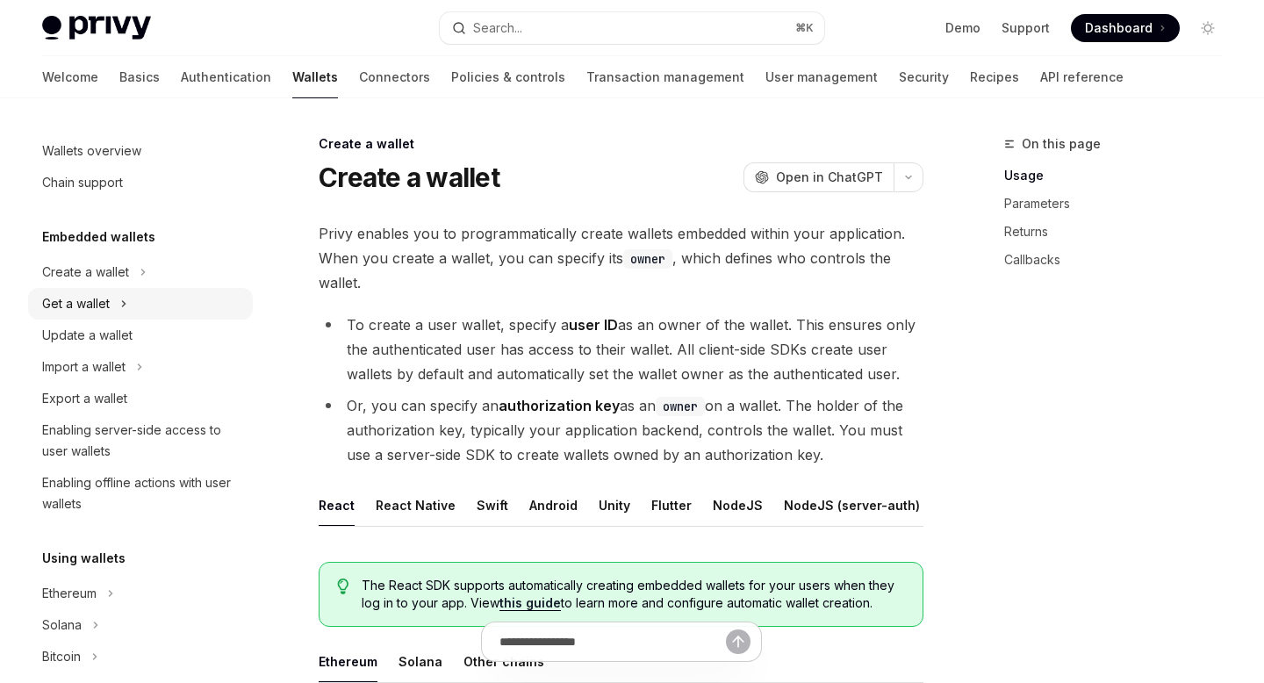
click at [169, 310] on button "Get a wallet" at bounding box center [140, 304] width 225 height 32
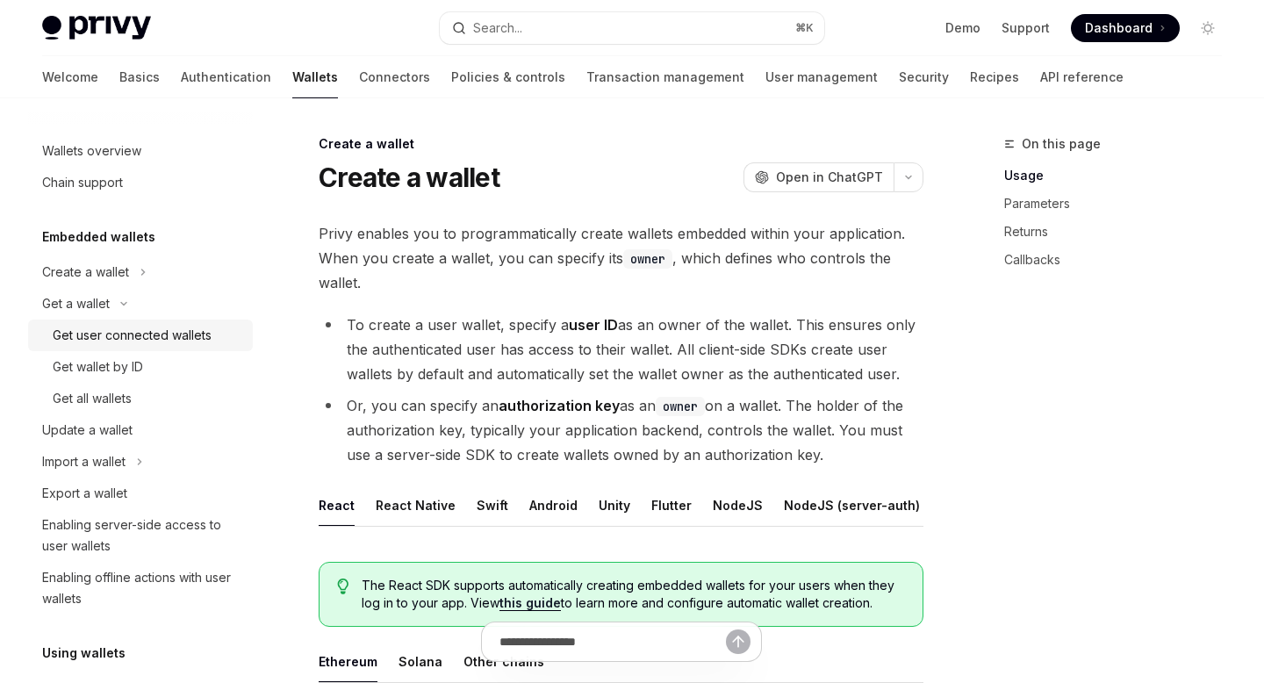
click at [169, 340] on div "Get user connected wallets" at bounding box center [132, 335] width 159 height 21
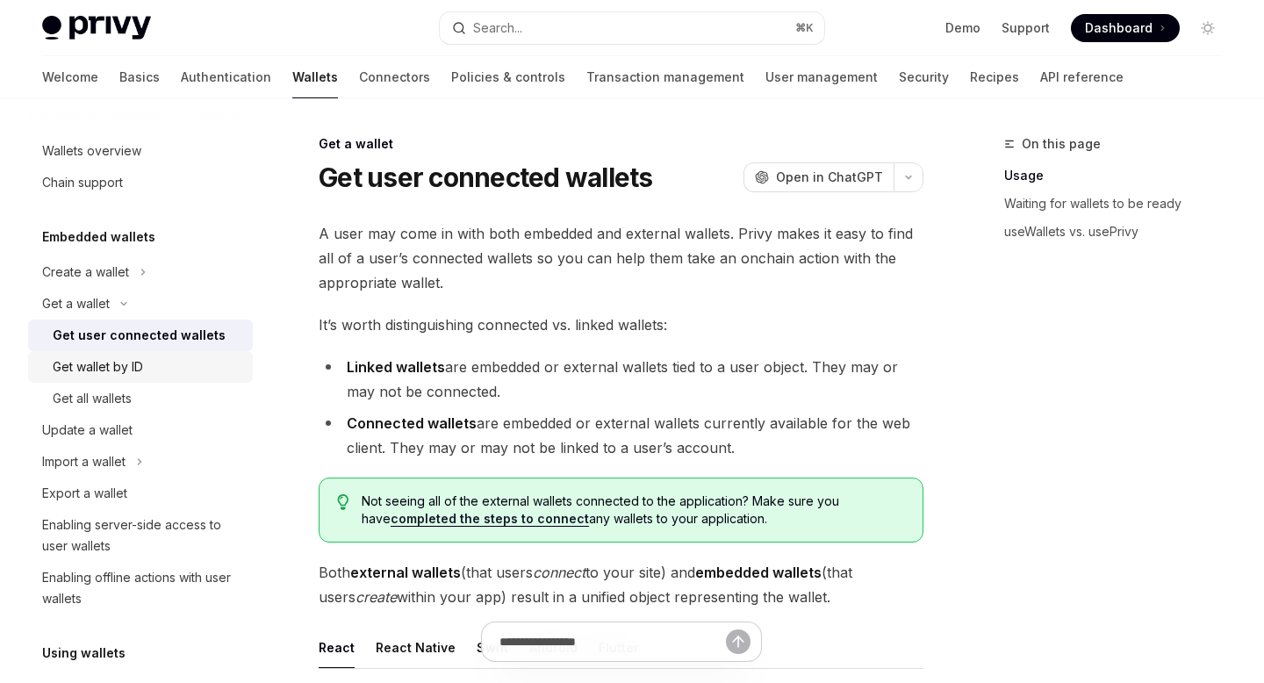
type textarea "*"
click at [914, 173] on button "button" at bounding box center [909, 177] width 30 height 30
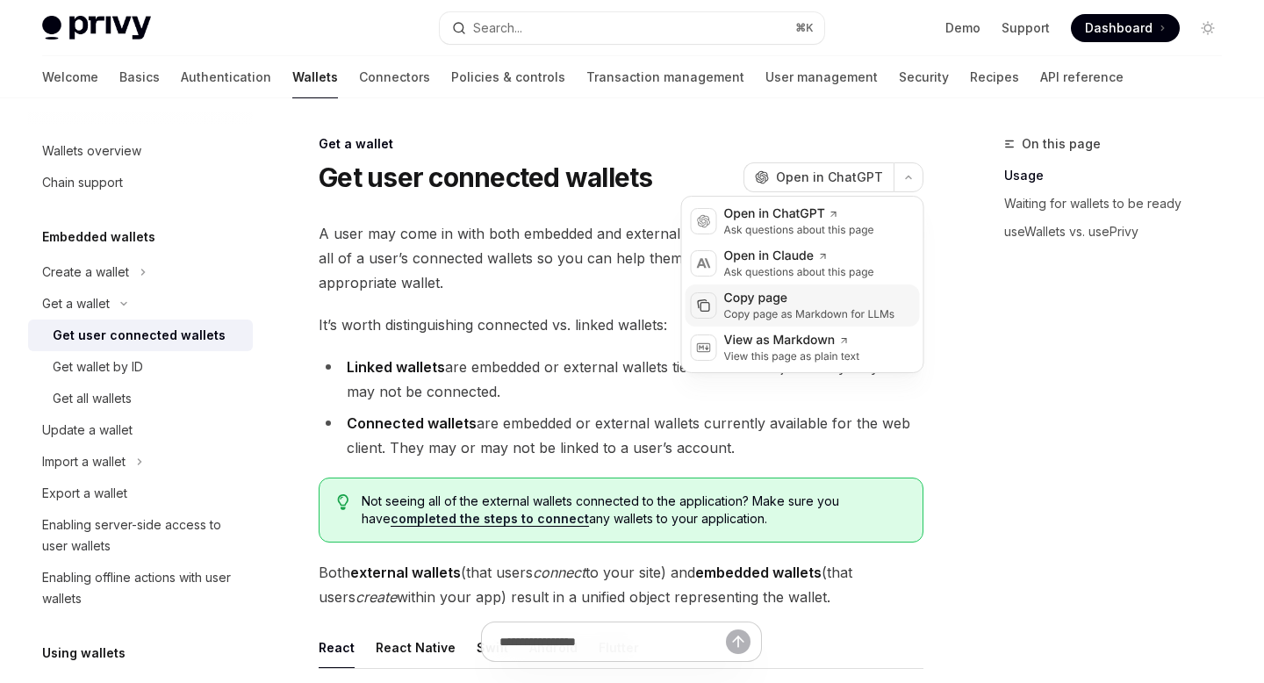
click at [820, 312] on div "Copy page as Markdown for LLMs" at bounding box center [809, 314] width 171 height 14
